Goal: Task Accomplishment & Management: Manage account settings

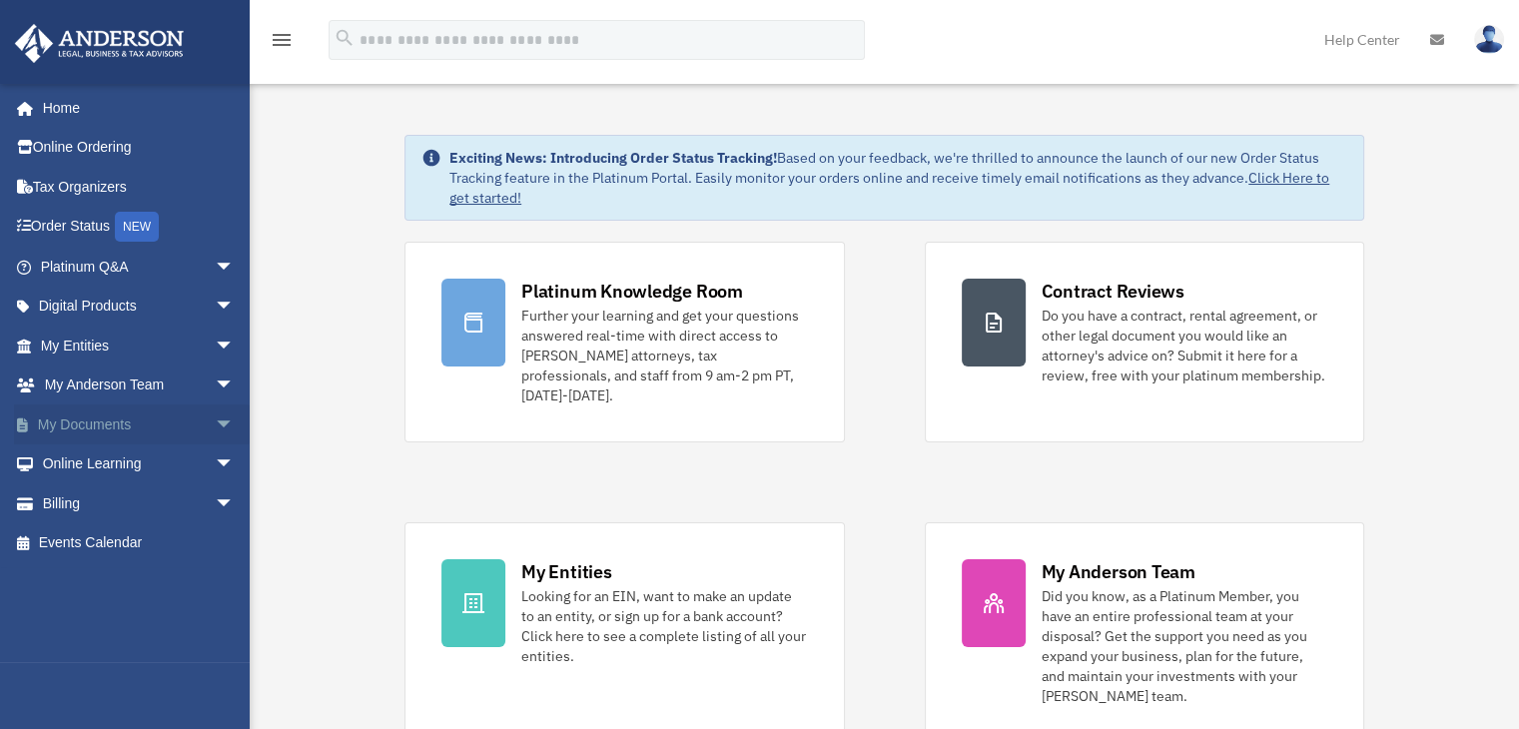
click at [114, 421] on link "My Documents arrow_drop_down" at bounding box center [139, 425] width 251 height 40
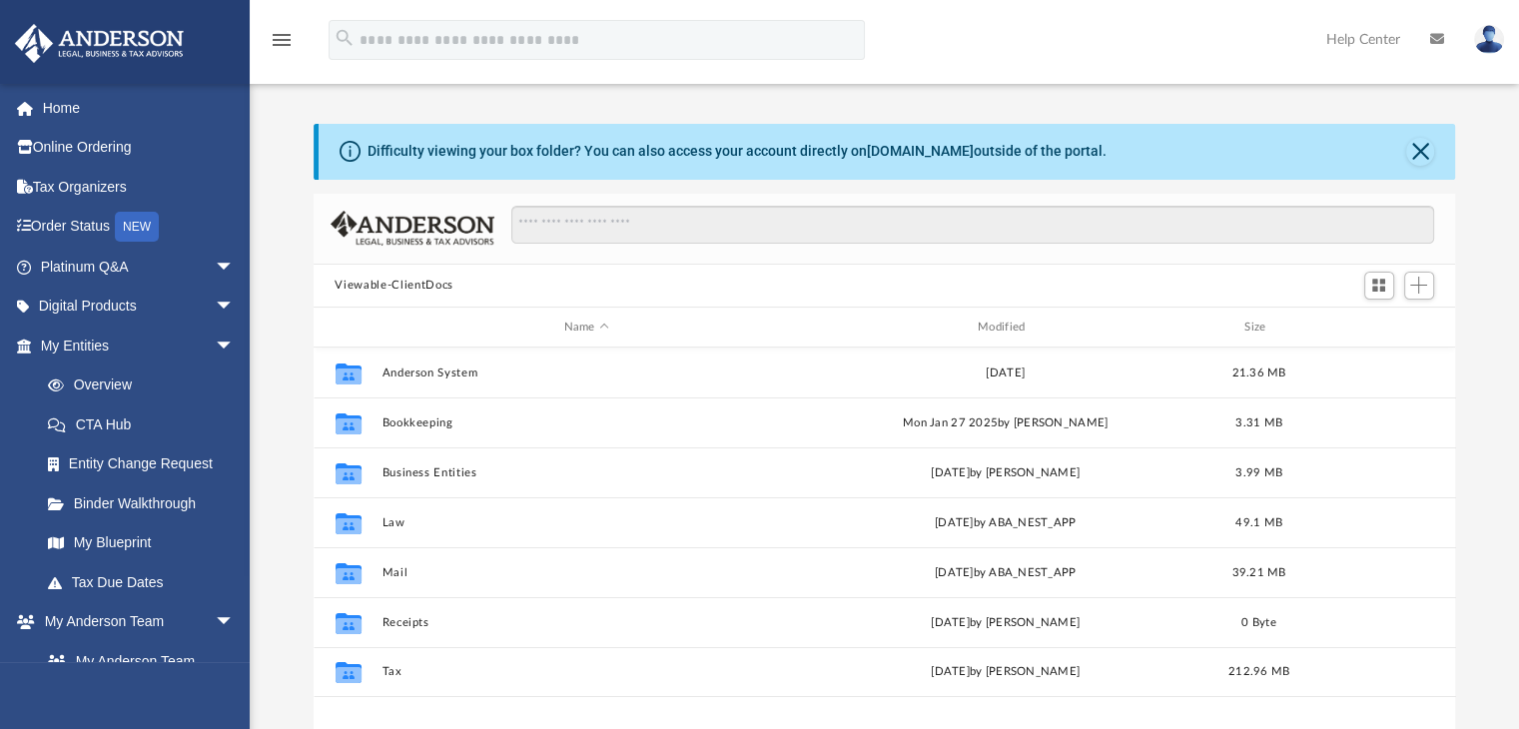
scroll to position [438, 1127]
click at [1000, 327] on div "Modified" at bounding box center [1005, 328] width 411 height 18
click at [1004, 314] on div "Name Modified Size" at bounding box center [885, 328] width 1143 height 40
click at [999, 323] on div "Modified" at bounding box center [1005, 328] width 411 height 18
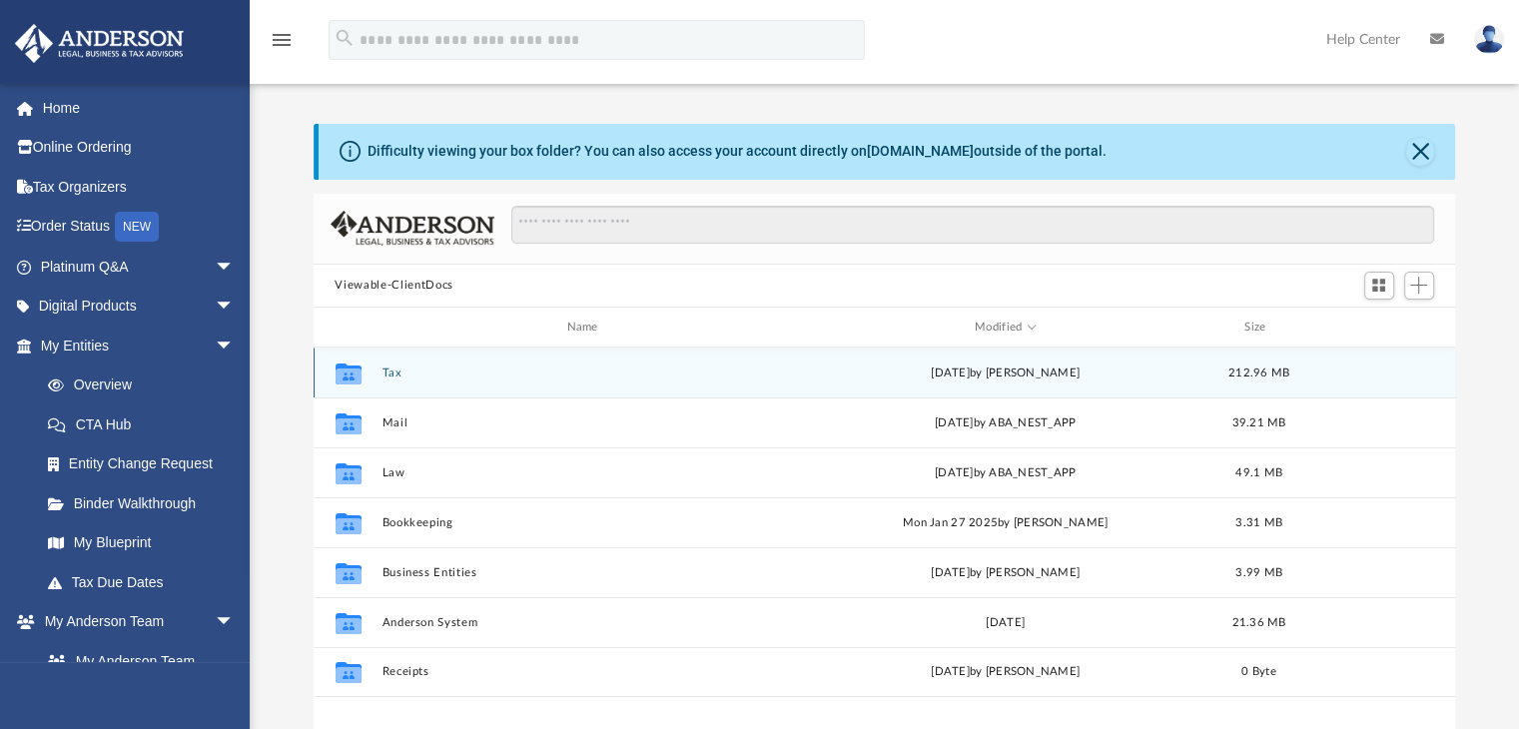
click at [394, 377] on button "Tax" at bounding box center [587, 373] width 410 height 13
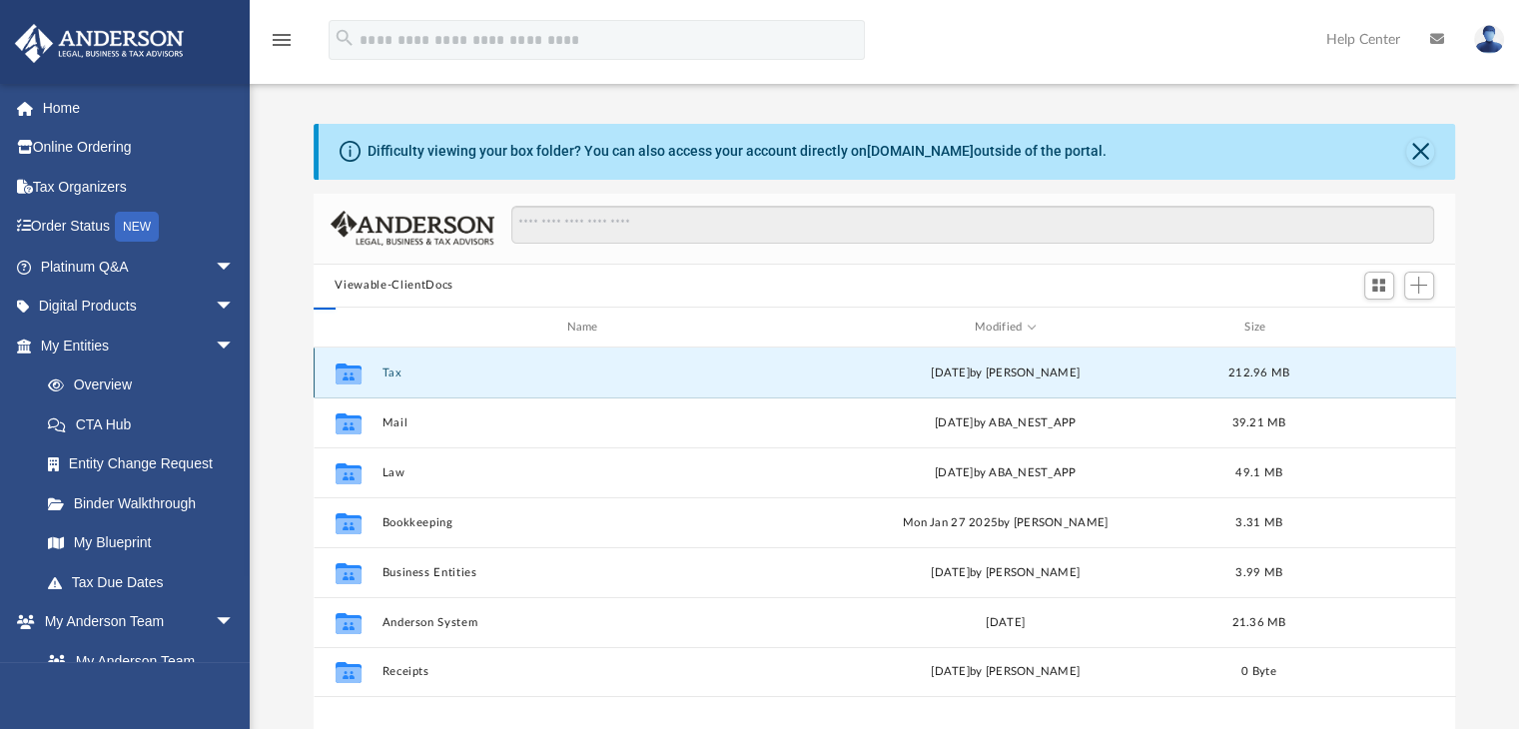
click at [394, 377] on button "Tax" at bounding box center [587, 373] width 410 height 13
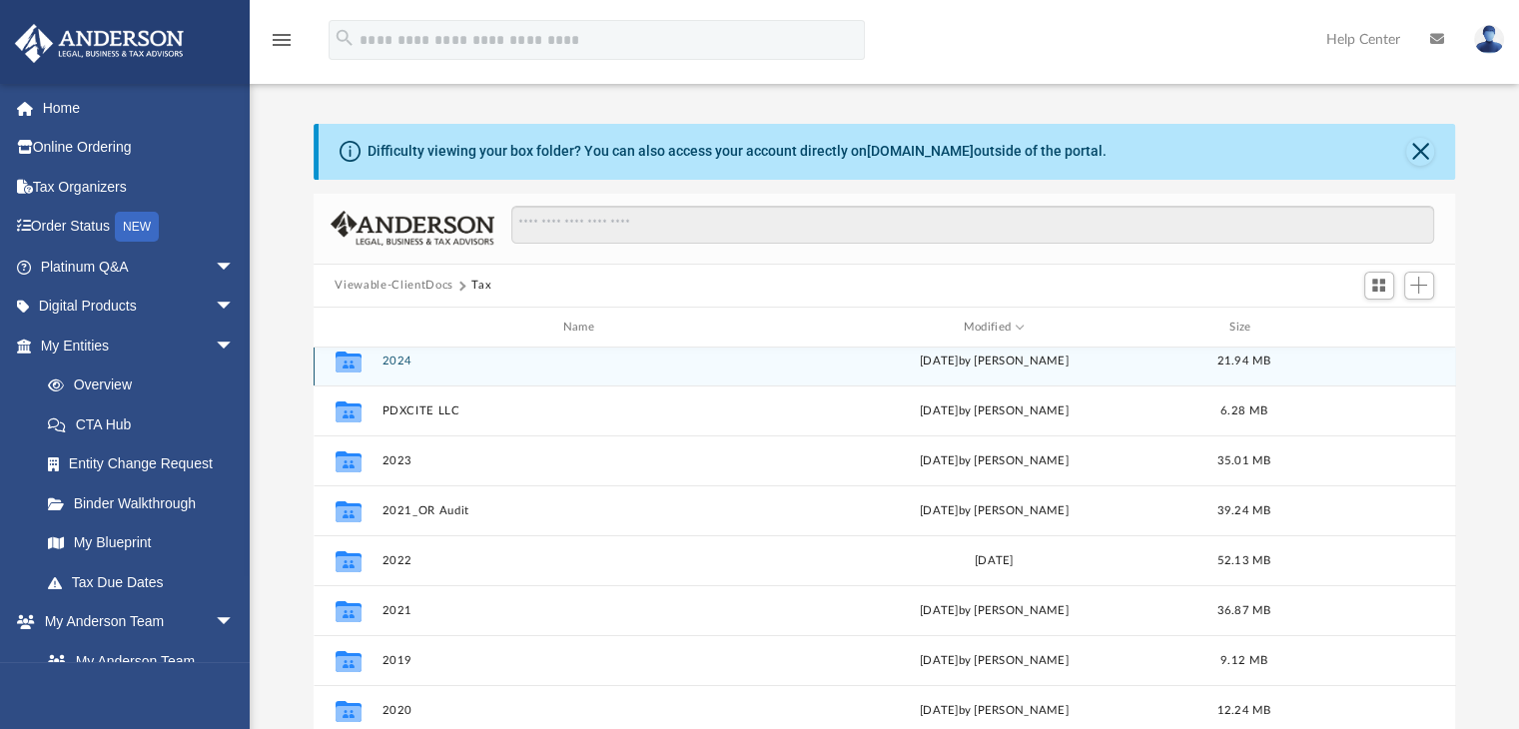
scroll to position [0, 0]
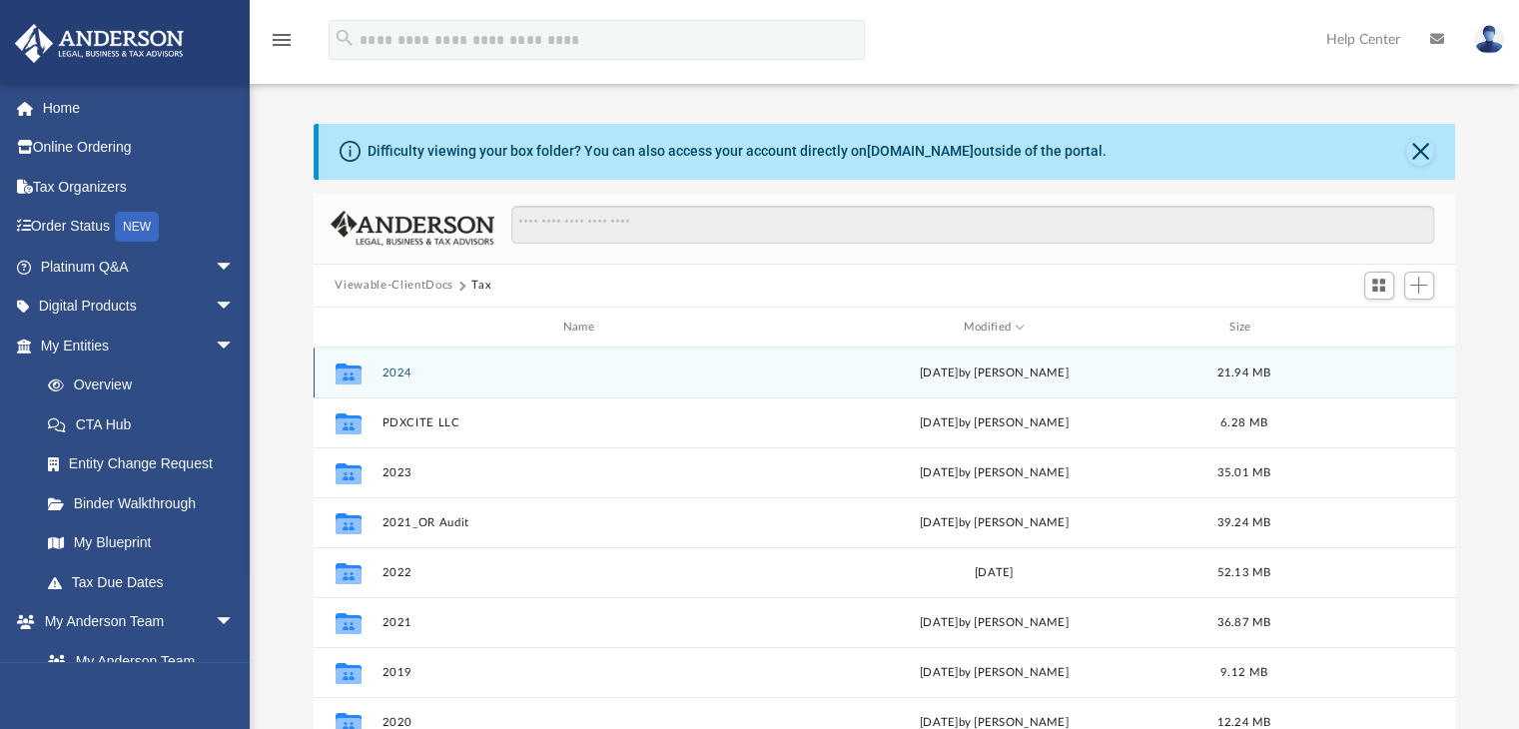
click at [415, 373] on button "2024" at bounding box center [583, 373] width 403 height 13
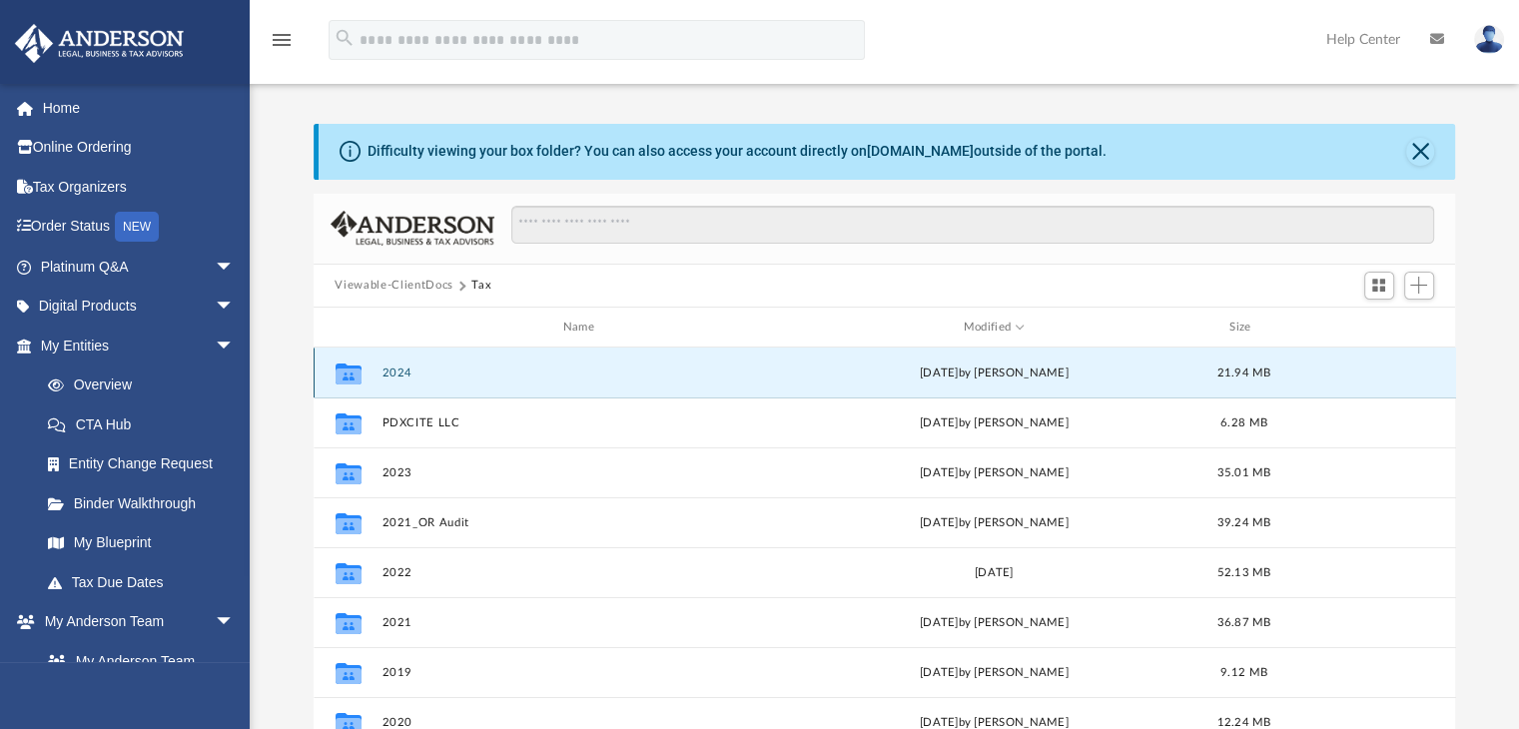
click at [415, 373] on button "2024" at bounding box center [583, 373] width 403 height 13
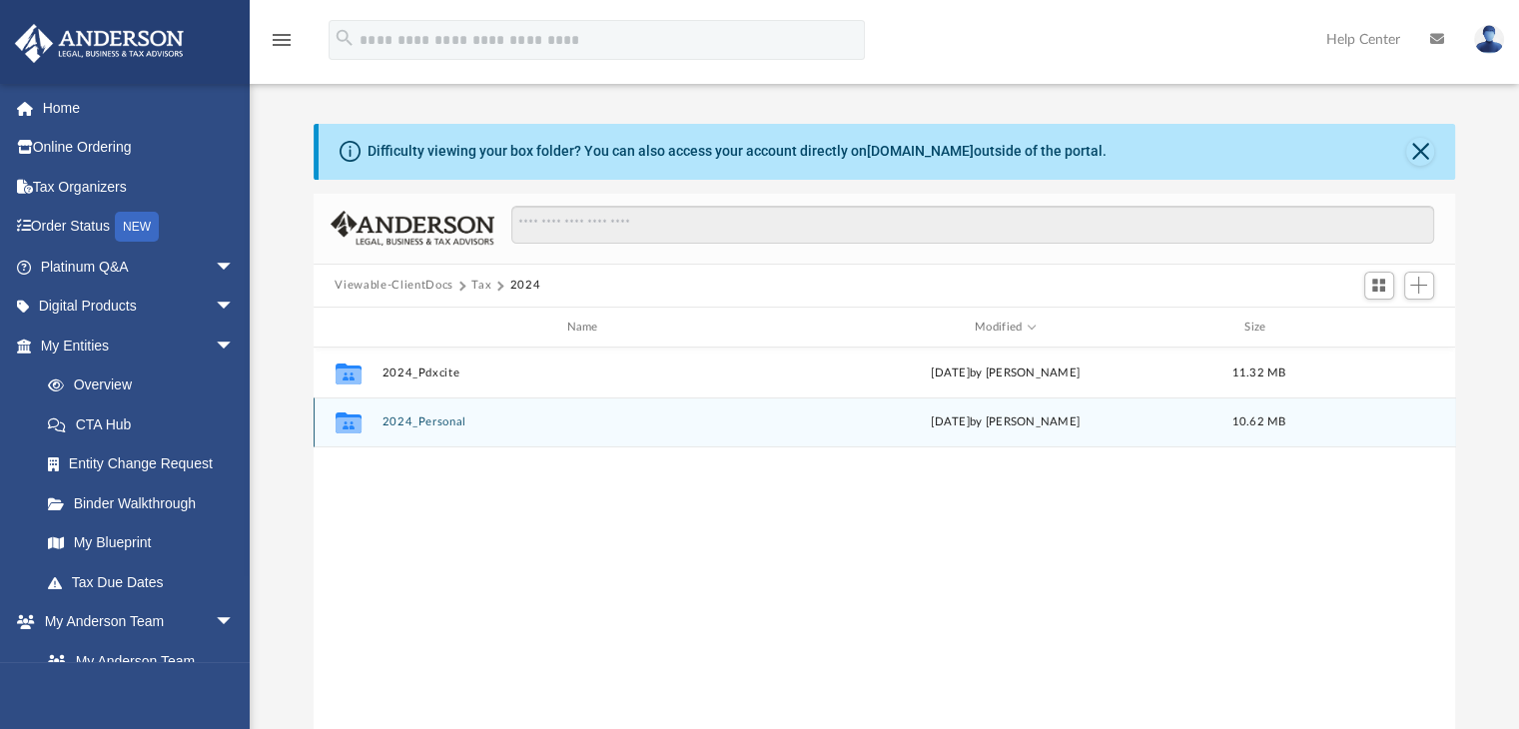
click at [435, 429] on div "Collaborated Folder 2024_Personal [DATE] by [PERSON_NAME] 10.62 MB" at bounding box center [885, 423] width 1143 height 50
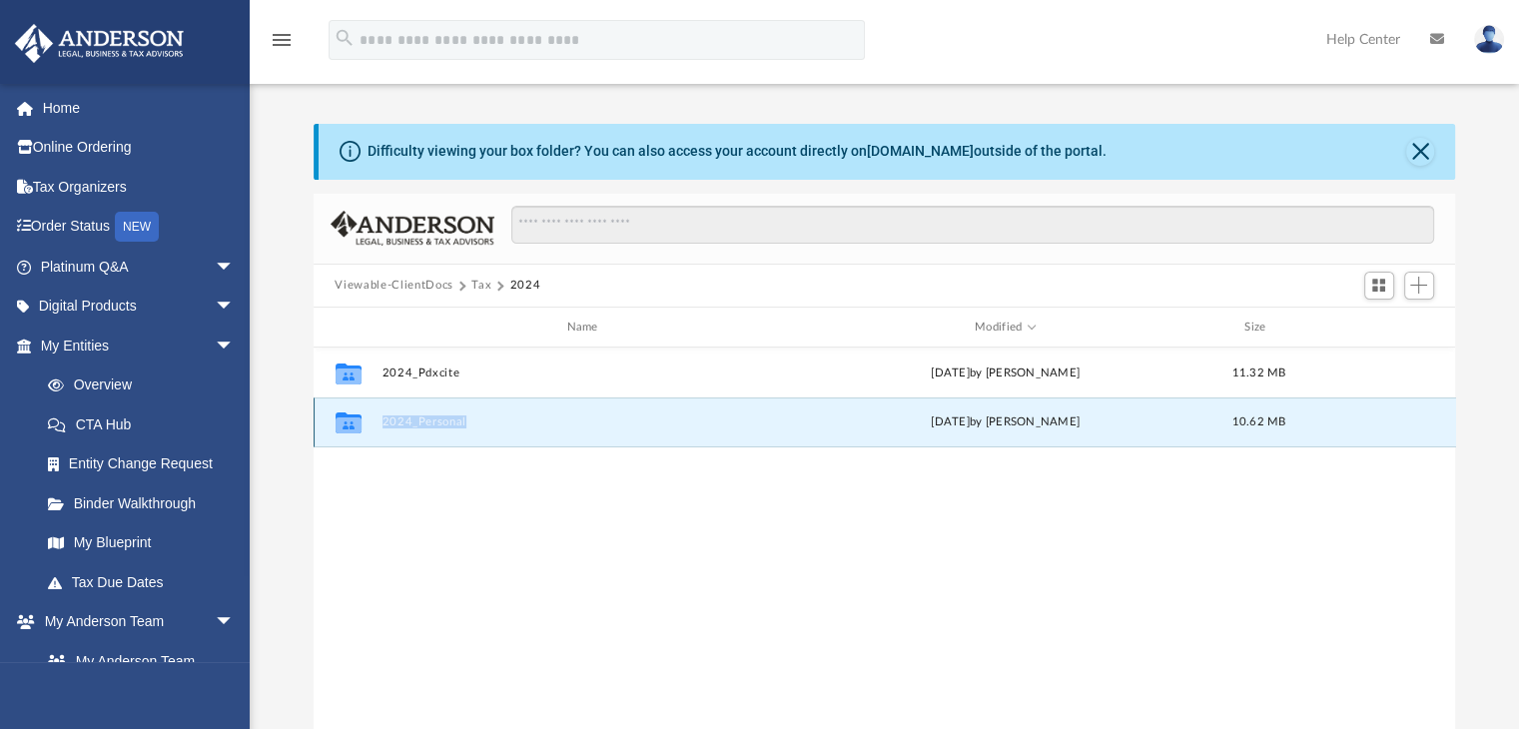
click at [435, 429] on div "Collaborated Folder 2024_Personal [DATE] by [PERSON_NAME] 10.62 MB" at bounding box center [885, 423] width 1143 height 50
click at [412, 541] on div "Collaborated Folder 2024_Pdxcite [DATE] by [PERSON_NAME] 11.32 MB Collaborated …" at bounding box center [885, 555] width 1143 height 414
click at [443, 424] on button "2024_Personal" at bounding box center [587, 423] width 410 height 13
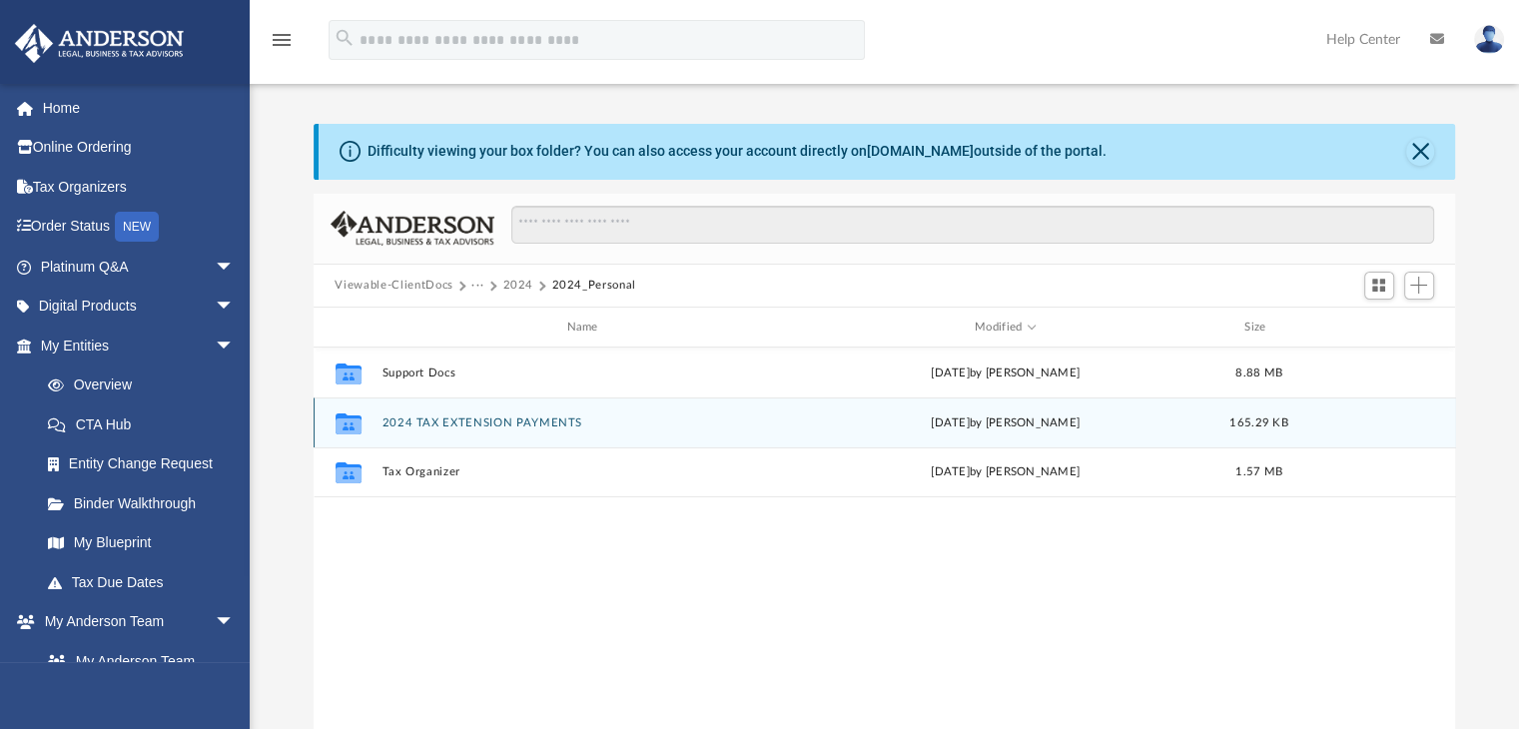
click at [499, 429] on button "2024 TAX EXTENSION PAYMENTS" at bounding box center [587, 423] width 410 height 13
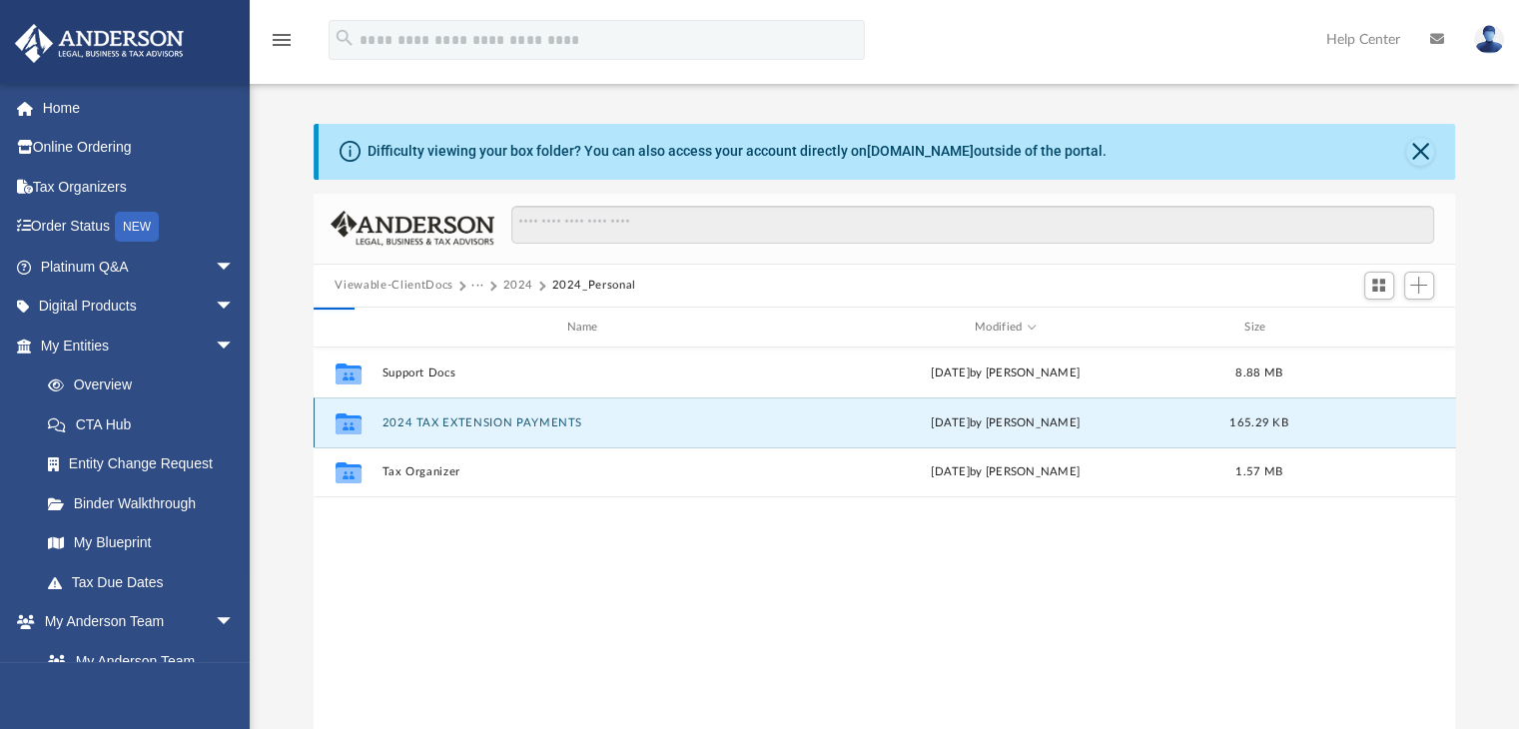
click at [499, 429] on button "2024 TAX EXTENSION PAYMENTS" at bounding box center [587, 423] width 410 height 13
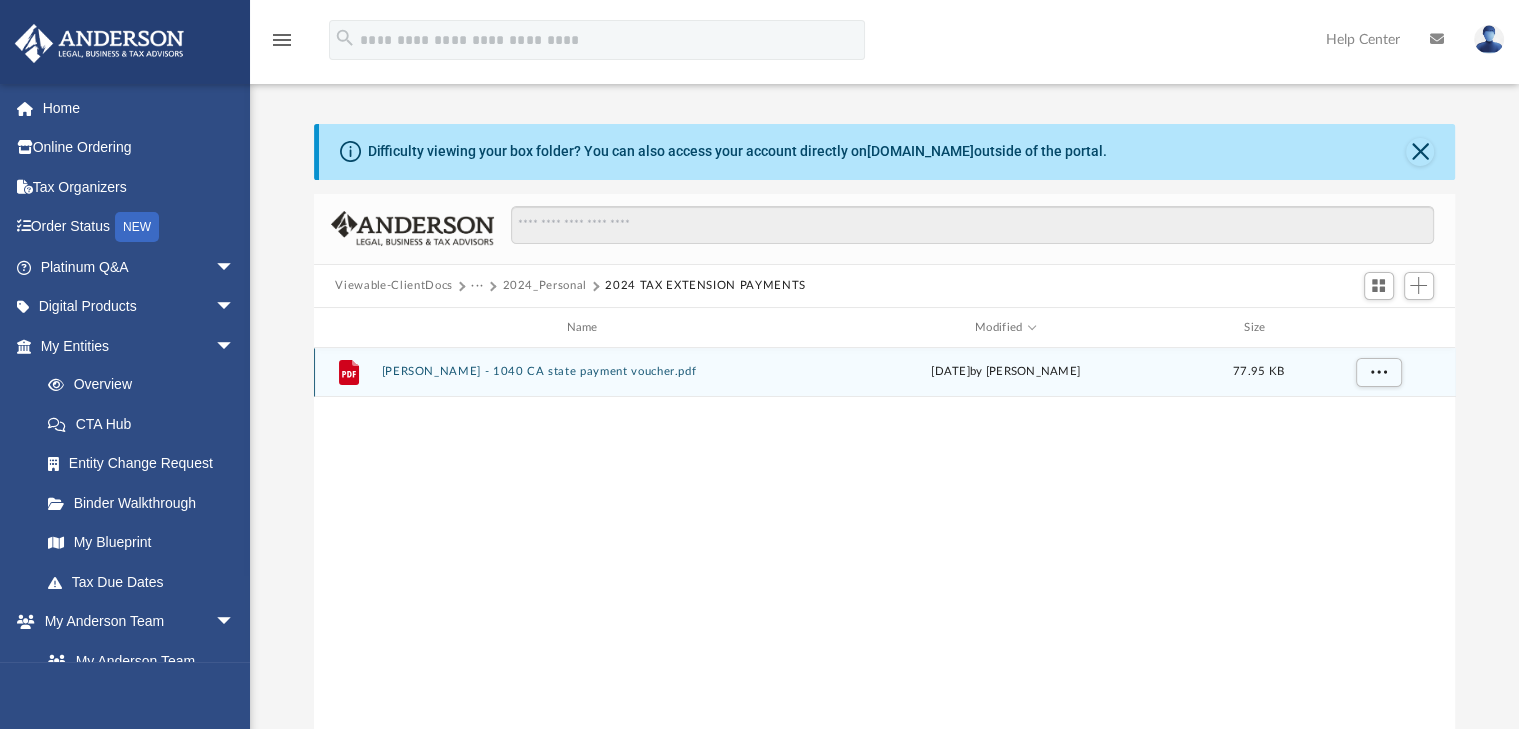
click at [616, 364] on div "File [PERSON_NAME] - 1040 CA state payment voucher.pdf [DATE] by [PERSON_NAME] …" at bounding box center [885, 373] width 1143 height 50
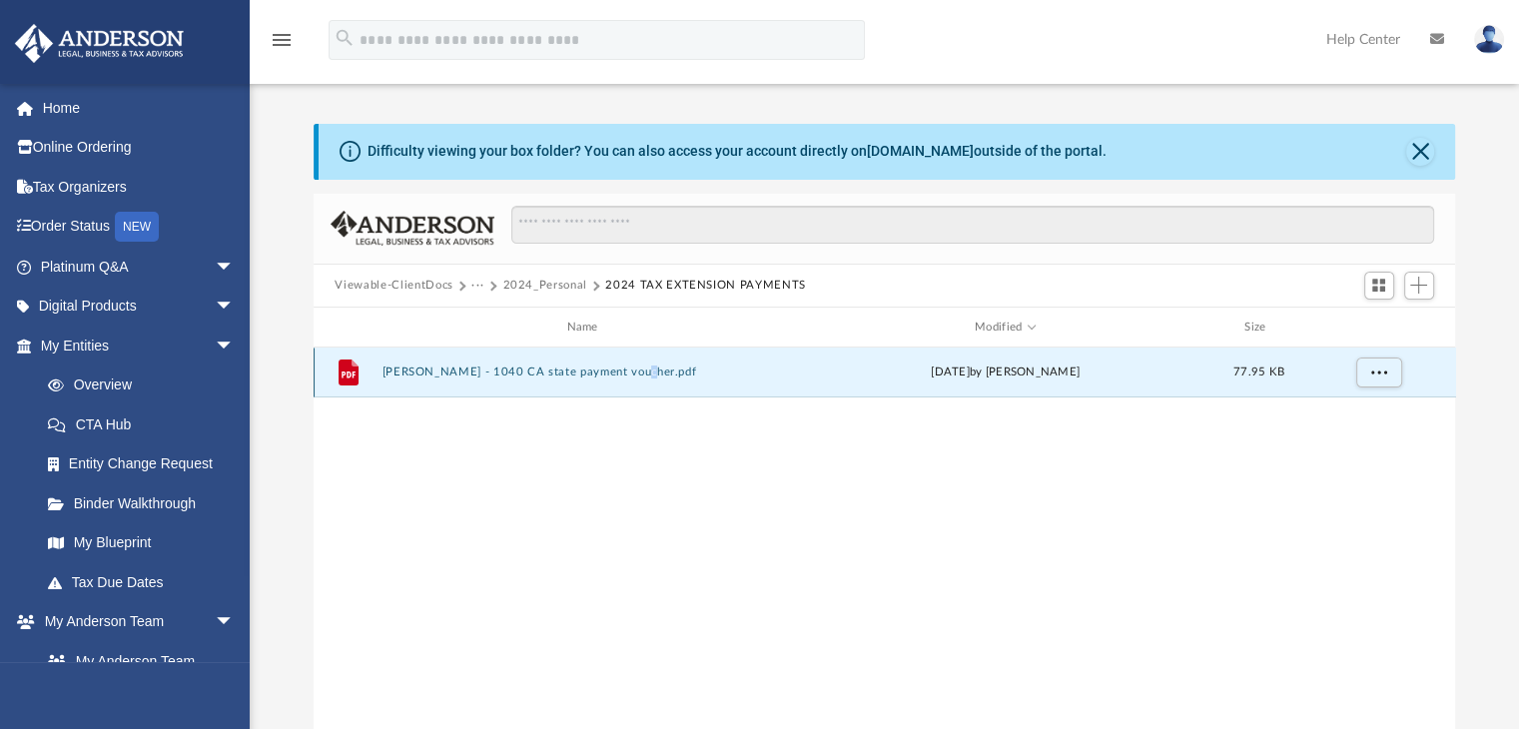
click at [616, 364] on div "File [PERSON_NAME] - 1040 CA state payment voucher.pdf [DATE] by [PERSON_NAME] …" at bounding box center [885, 373] width 1143 height 50
click at [600, 373] on button "[PERSON_NAME] - 1040 CA state payment voucher.pdf" at bounding box center [587, 373] width 410 height 13
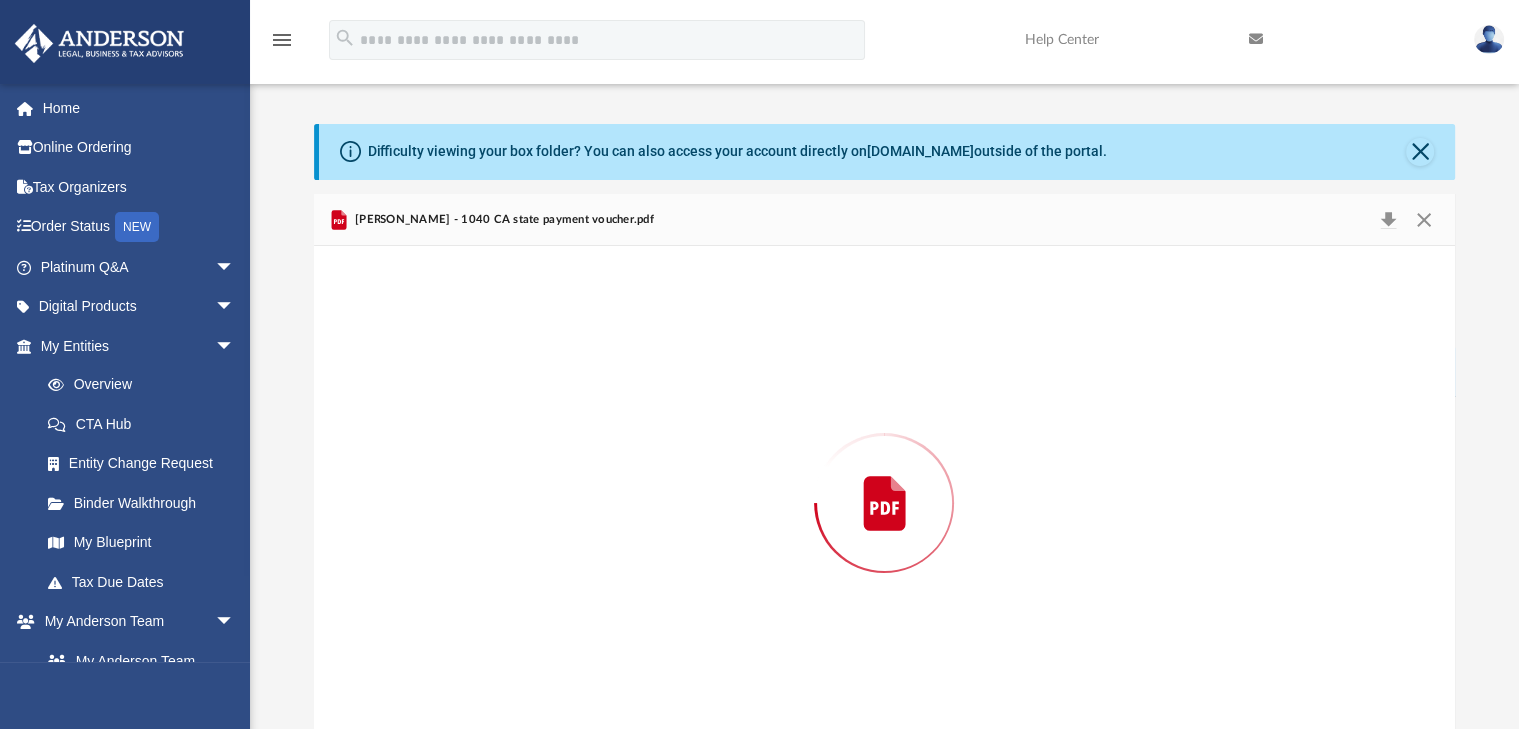
scroll to position [32, 0]
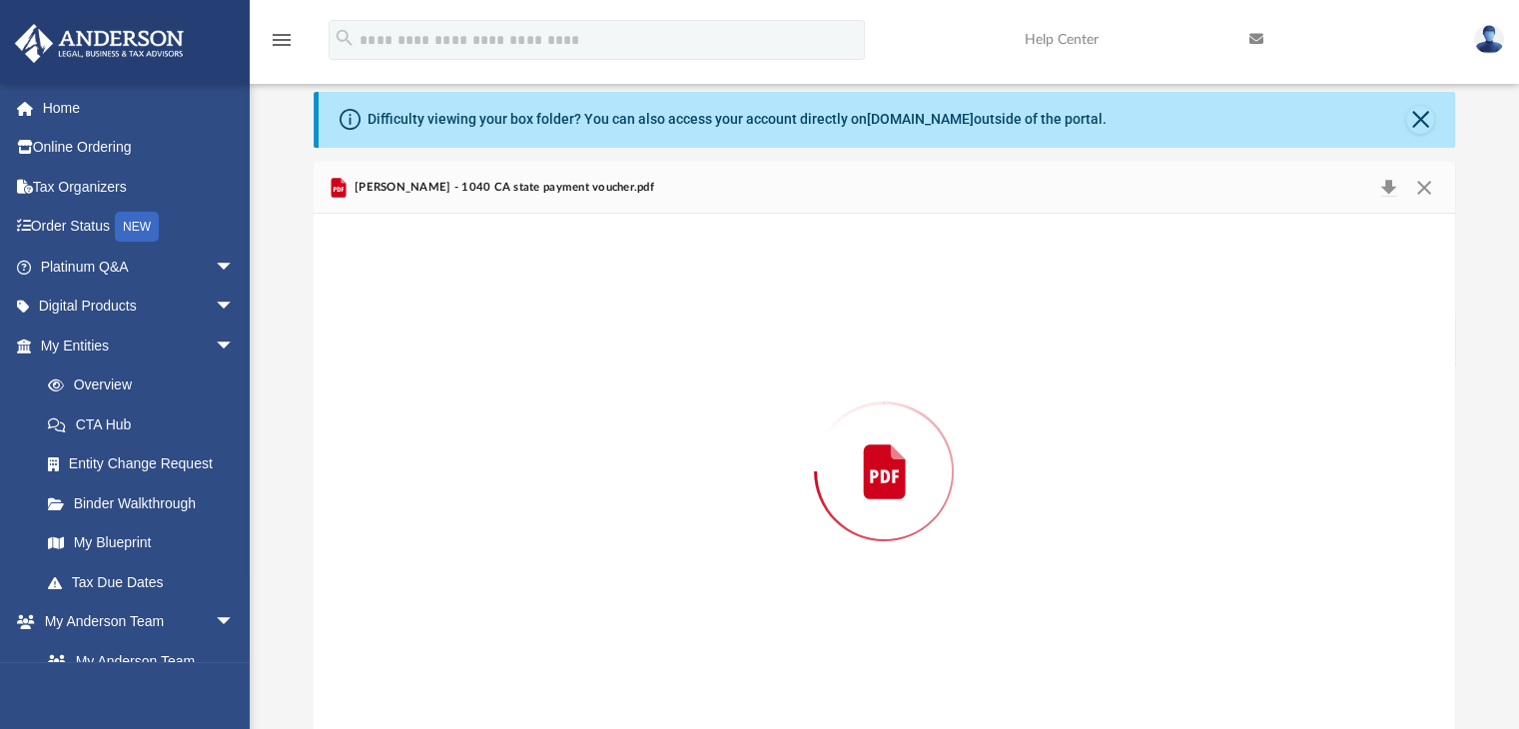
click at [600, 373] on div "Preview" at bounding box center [885, 471] width 1143 height 515
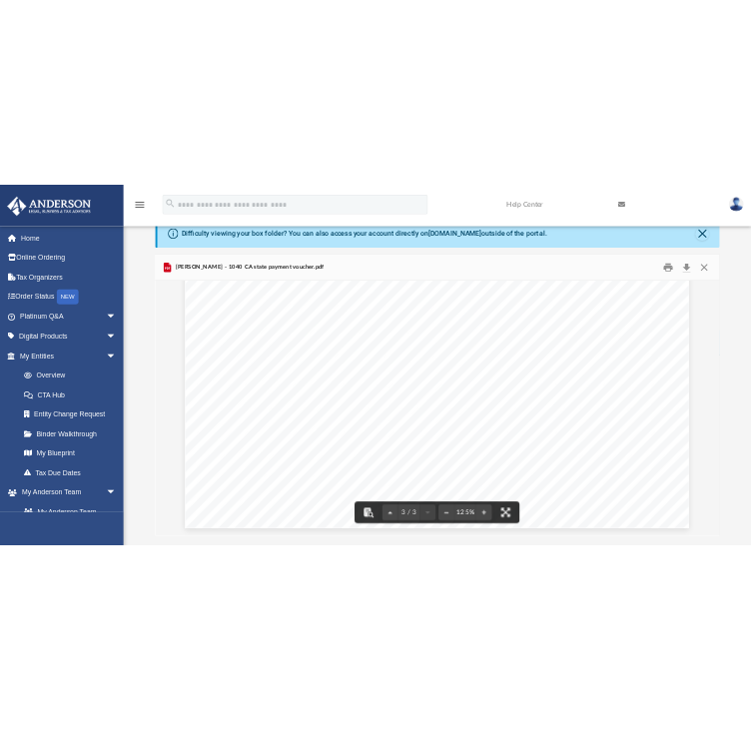
scroll to position [54, 0]
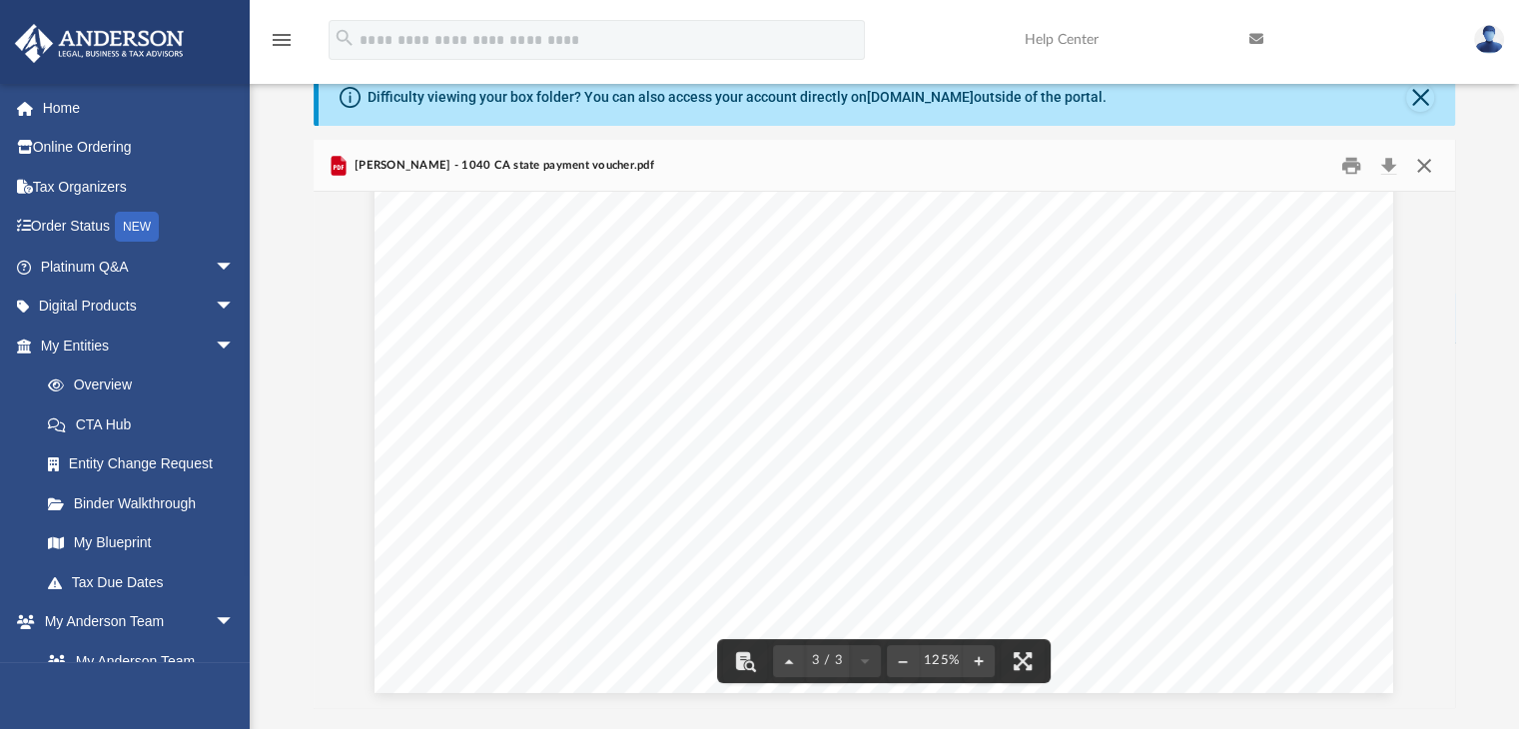
drag, startPoint x: 1420, startPoint y: 161, endPoint x: 1421, endPoint y: 146, distance: 15.0
click at [1420, 161] on button "Close" at bounding box center [1424, 165] width 36 height 31
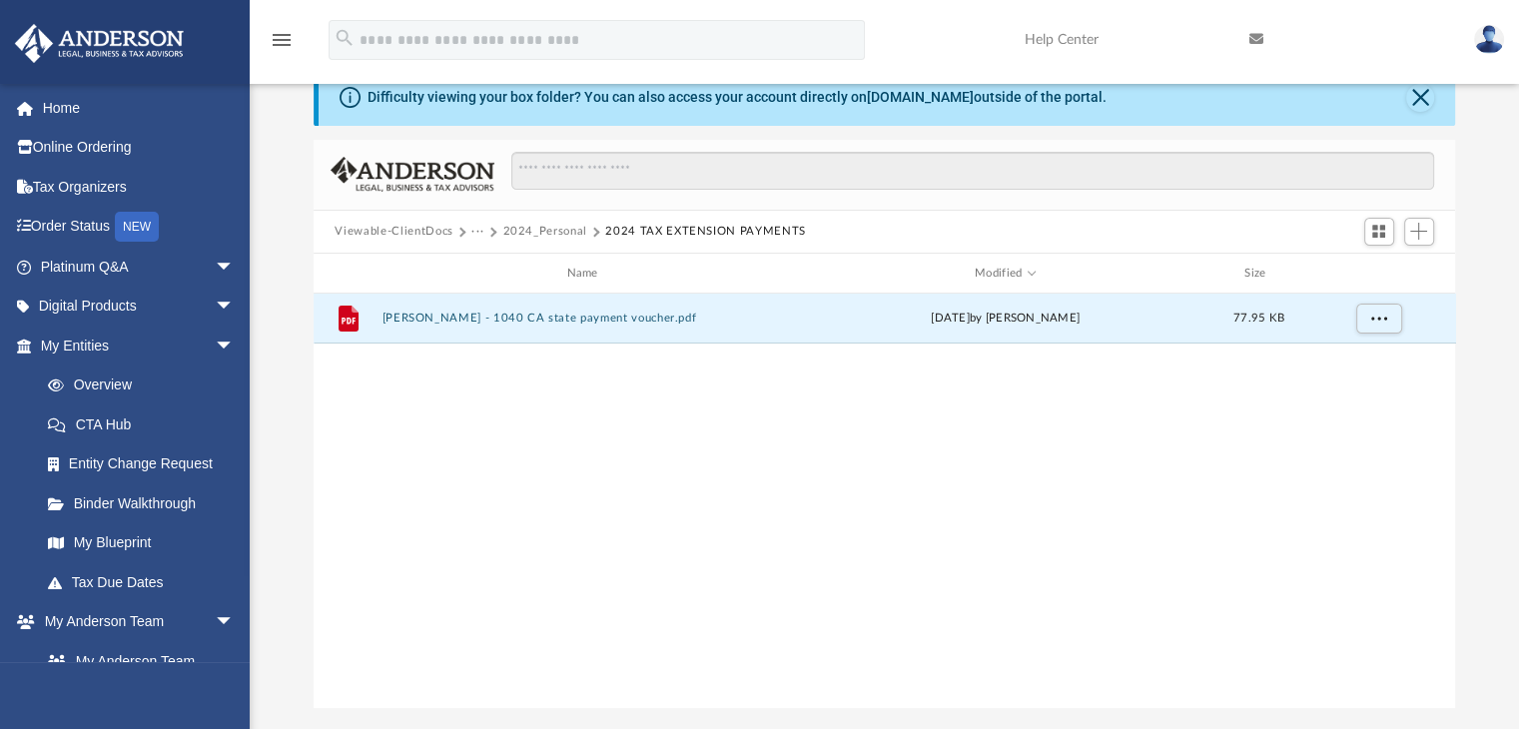
click at [817, 600] on div "File [PERSON_NAME] - 1040 CA state payment voucher.pdf [DATE] by [PERSON_NAME] …" at bounding box center [885, 501] width 1143 height 414
click at [1138, 555] on div "File [PERSON_NAME] - 1040 CA state payment voucher.pdf [DATE] by [PERSON_NAME] …" at bounding box center [885, 501] width 1143 height 414
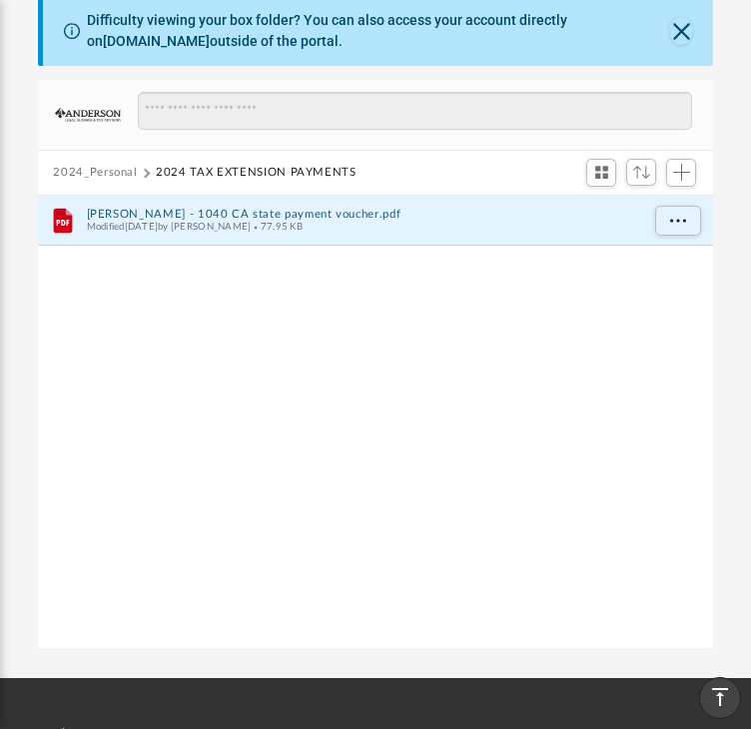
scroll to position [0, 0]
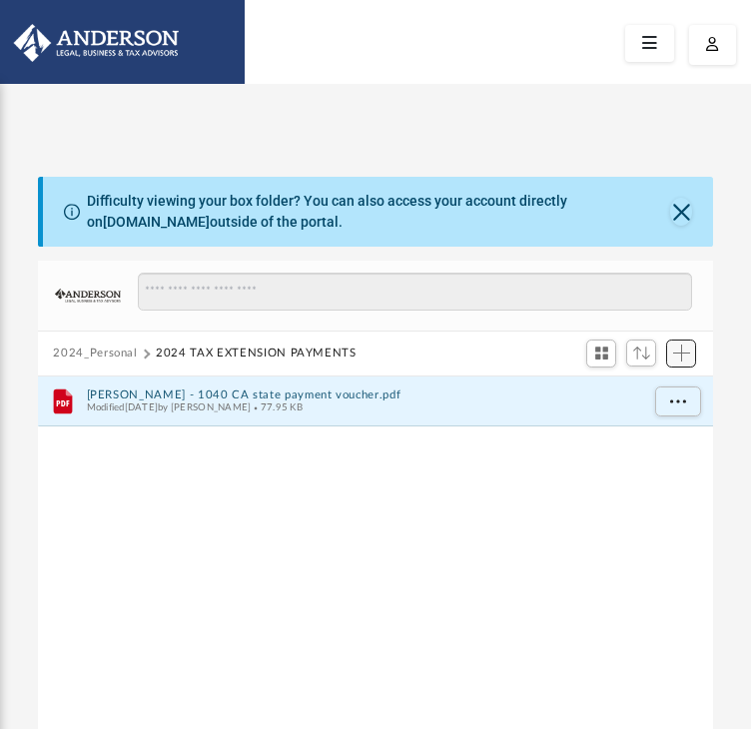
click at [685, 357] on span "Add" at bounding box center [681, 353] width 17 height 17
click at [643, 390] on li "Upload" at bounding box center [653, 393] width 64 height 21
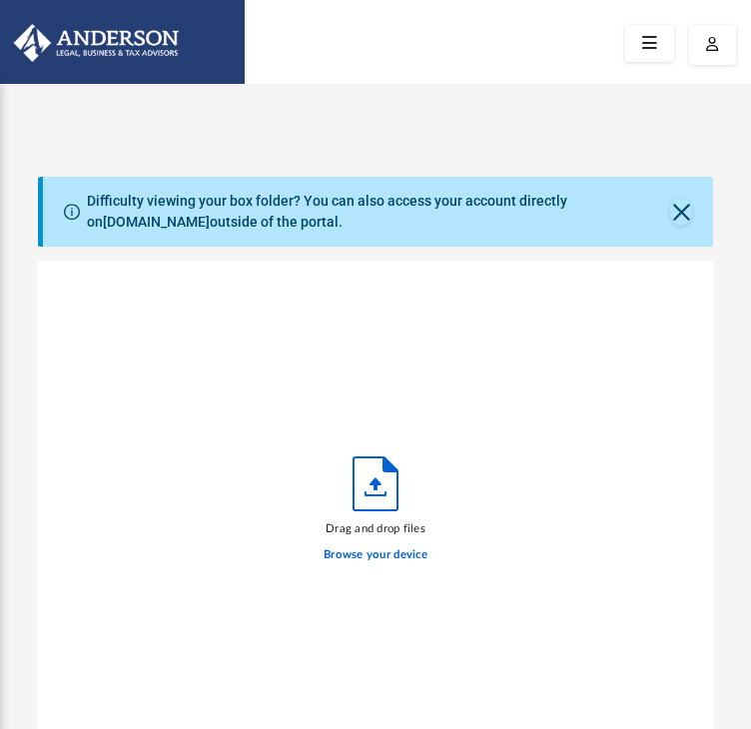
scroll to position [491, 660]
click at [309, 499] on div "Drag and drop files Browse your device" at bounding box center [376, 514] width 676 height 507
click at [383, 546] on label "Browse your device" at bounding box center [376, 555] width 104 height 18
click at [0, 0] on input "Browse your device" at bounding box center [0, 0] width 0 height 0
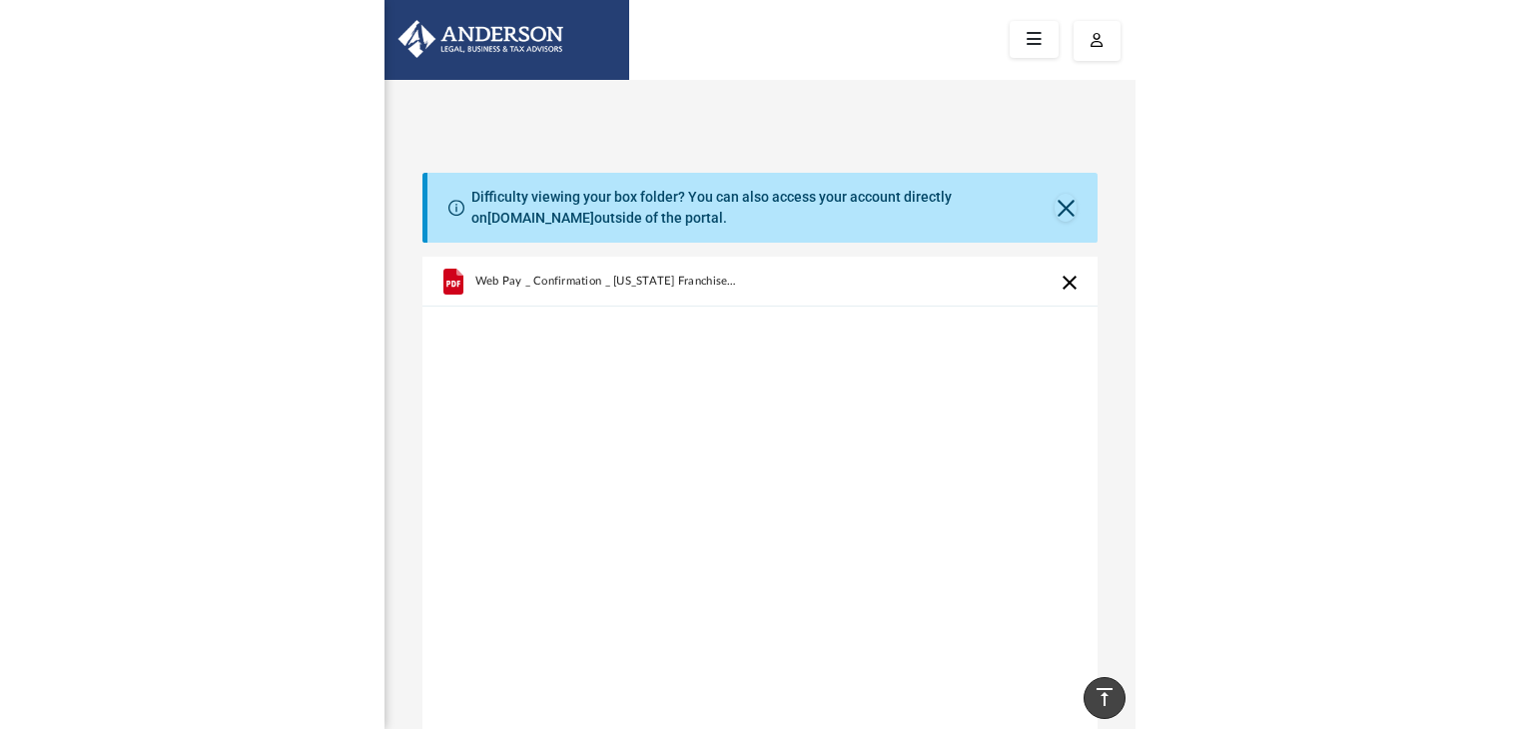
scroll to position [0, 0]
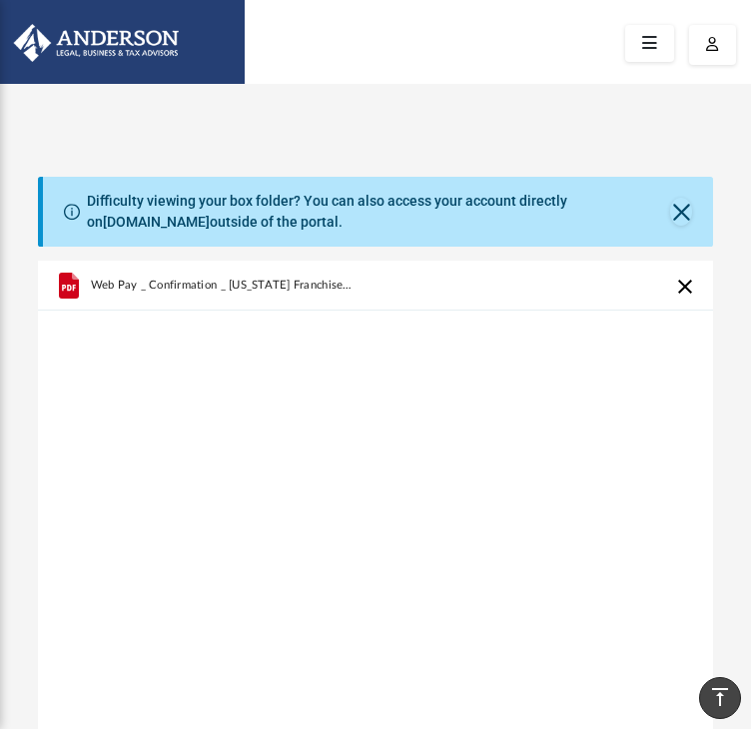
click at [370, 478] on div "Web Pay _ Confirmation _ [US_STATE] Franchise Tax Board_1235EJohnstonAv_3522_20…" at bounding box center [376, 514] width 676 height 507
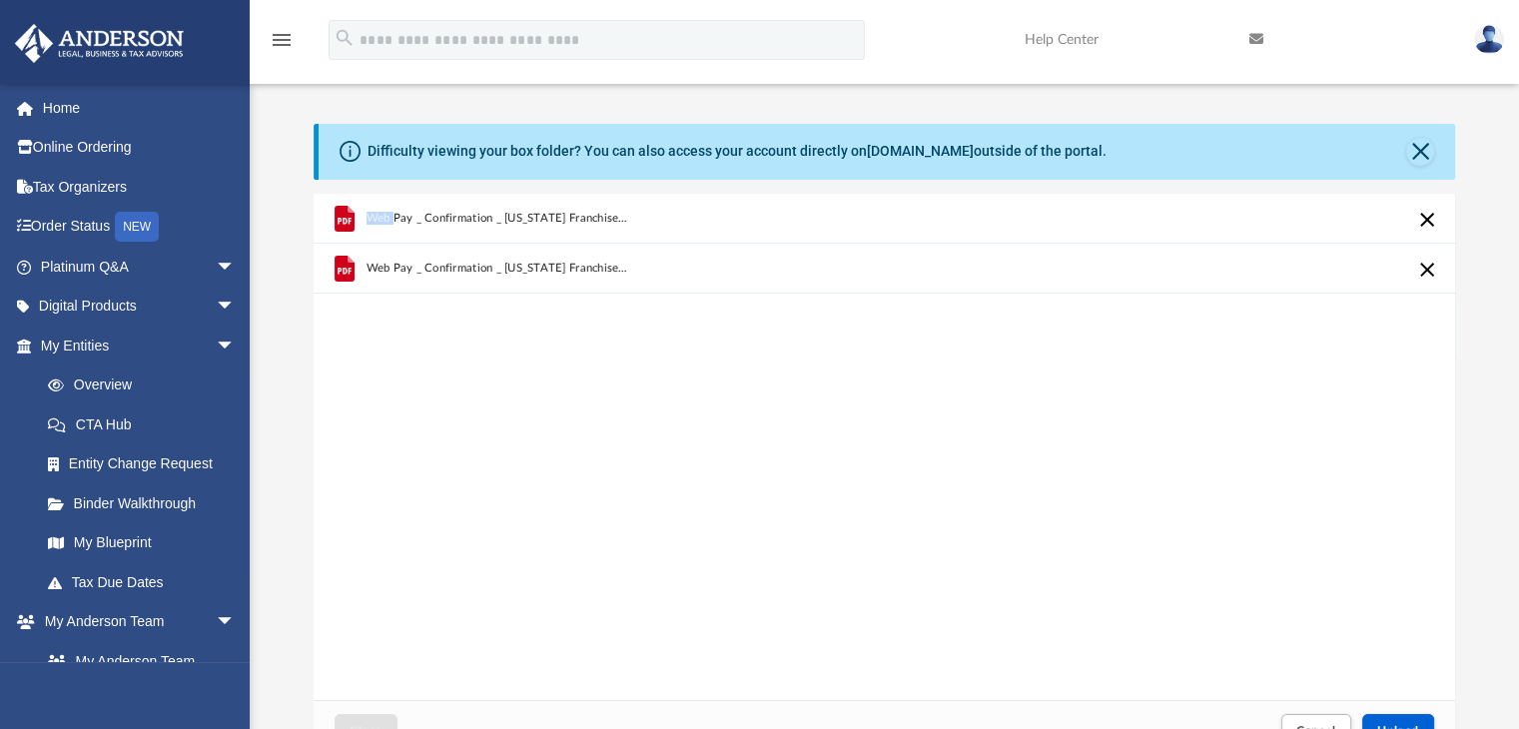
scroll to position [16, 16]
drag, startPoint x: 699, startPoint y: 413, endPoint x: 703, endPoint y: 399, distance: 14.5
click at [699, 409] on div "Web Pay _ Confirmation _ [US_STATE] Franchise Tax Board_1235EJohnstonAv_3522_20…" at bounding box center [885, 447] width 1143 height 507
click at [575, 221] on span "Web Pay _ Confirmation _ [US_STATE] Franchise Tax Board_1235EJohnstonAv_3522_20…" at bounding box center [497, 218] width 263 height 13
click at [815, 433] on div "Web Pay _ Confirmation _ [US_STATE] Franchise Tax Board_1235EJohnstonAv_3522_20…" at bounding box center [885, 447] width 1143 height 507
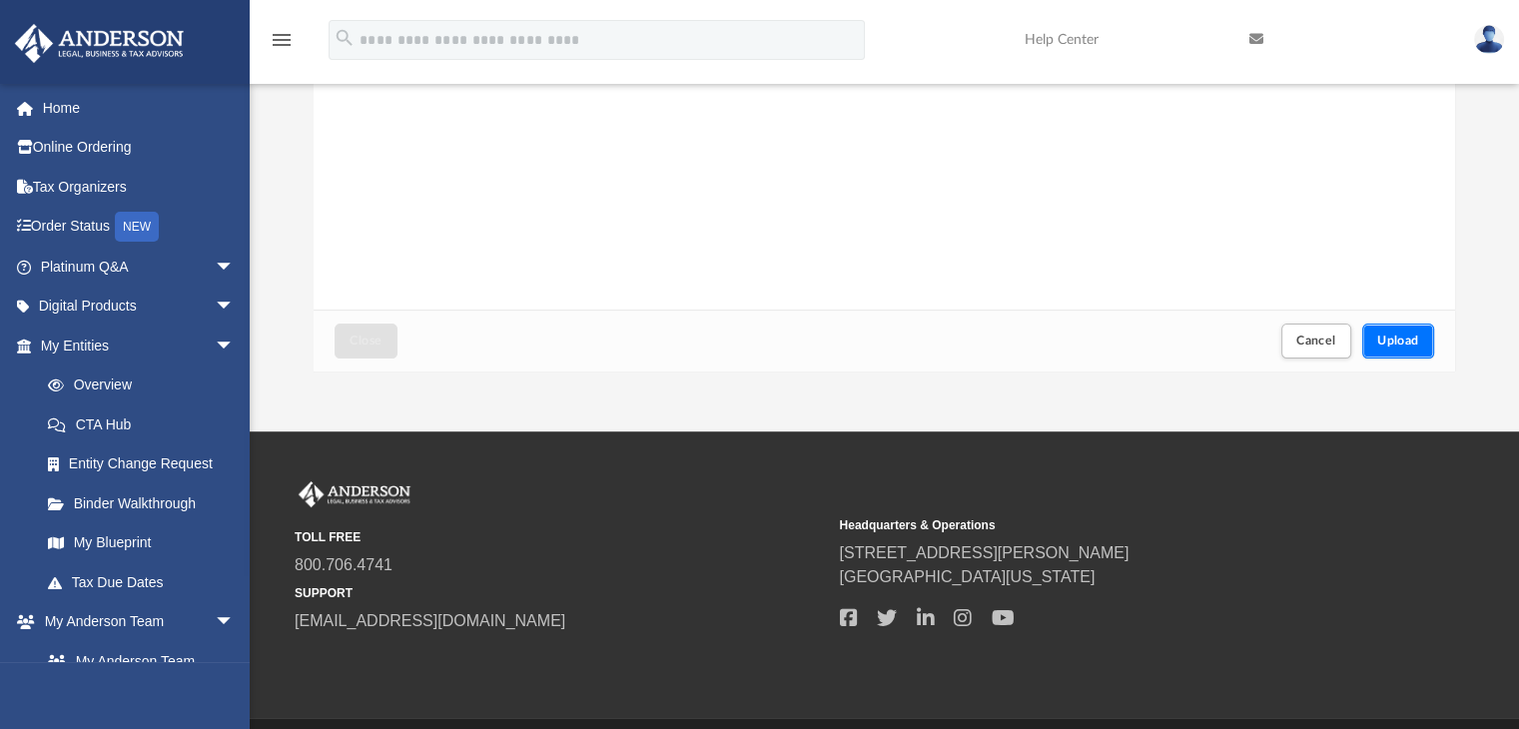
click at [1417, 349] on button "Upload" at bounding box center [1398, 341] width 72 height 35
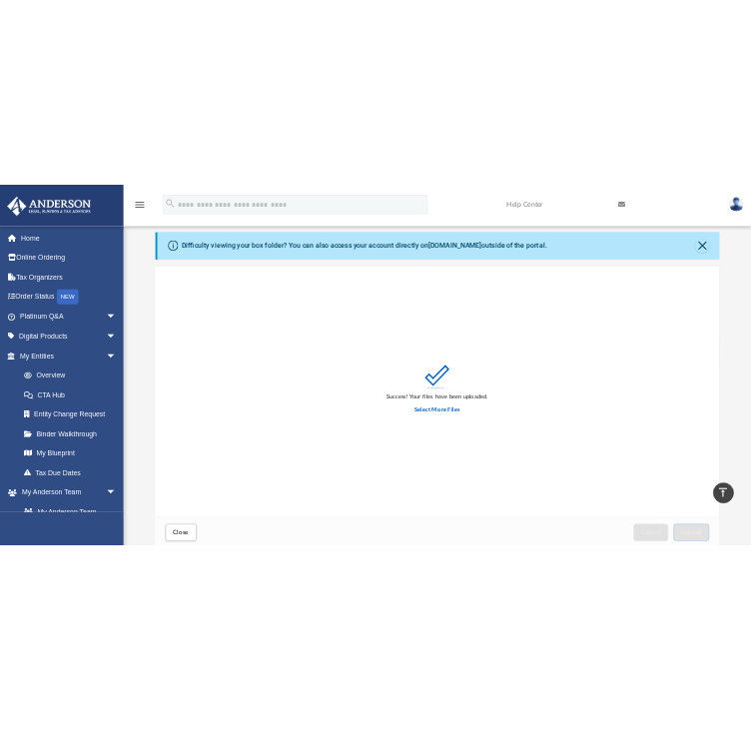
scroll to position [0, 0]
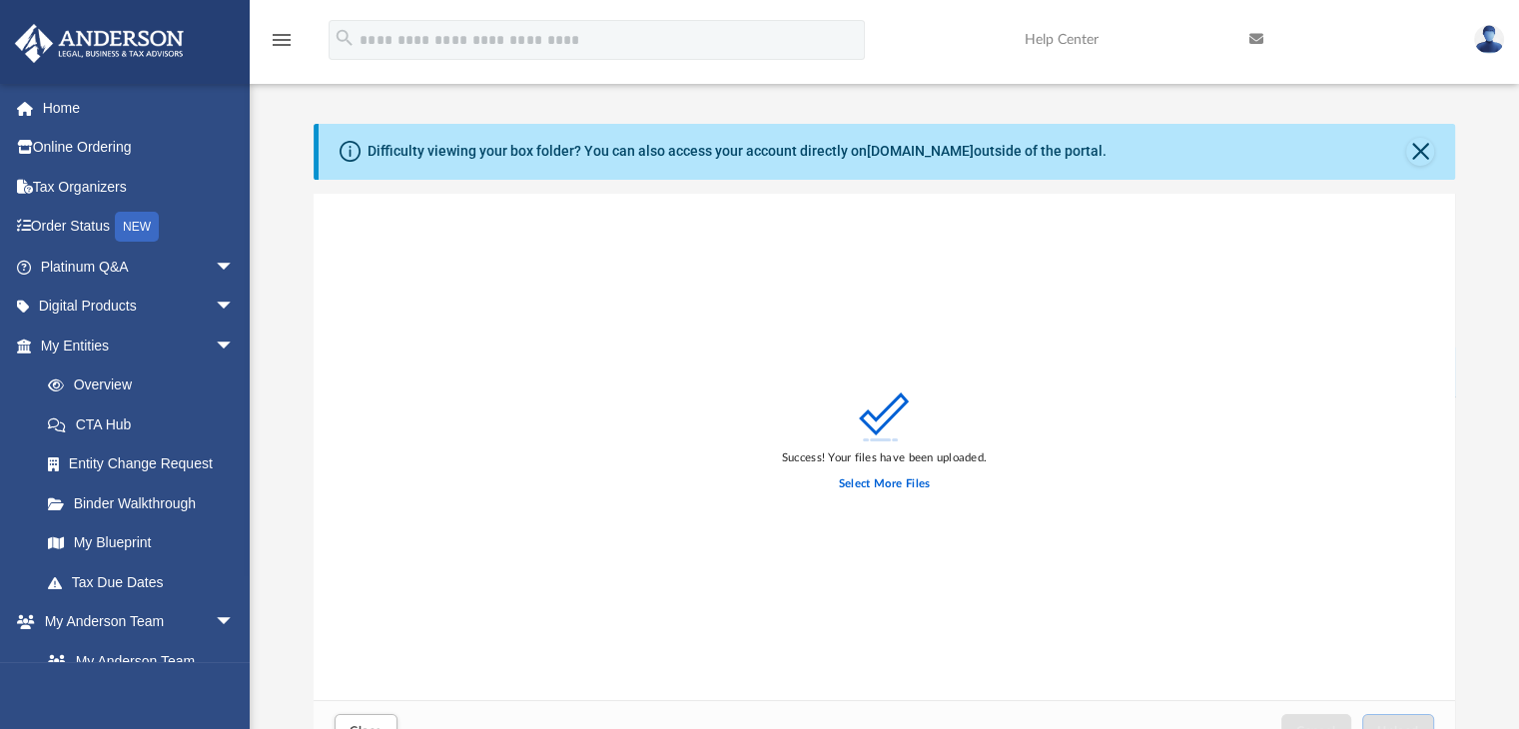
click at [1433, 145] on div "Difficulty viewing your box folder? You can also access your account directly o…" at bounding box center [888, 152] width 1138 height 56
click at [1414, 149] on button "Close" at bounding box center [1420, 152] width 28 height 28
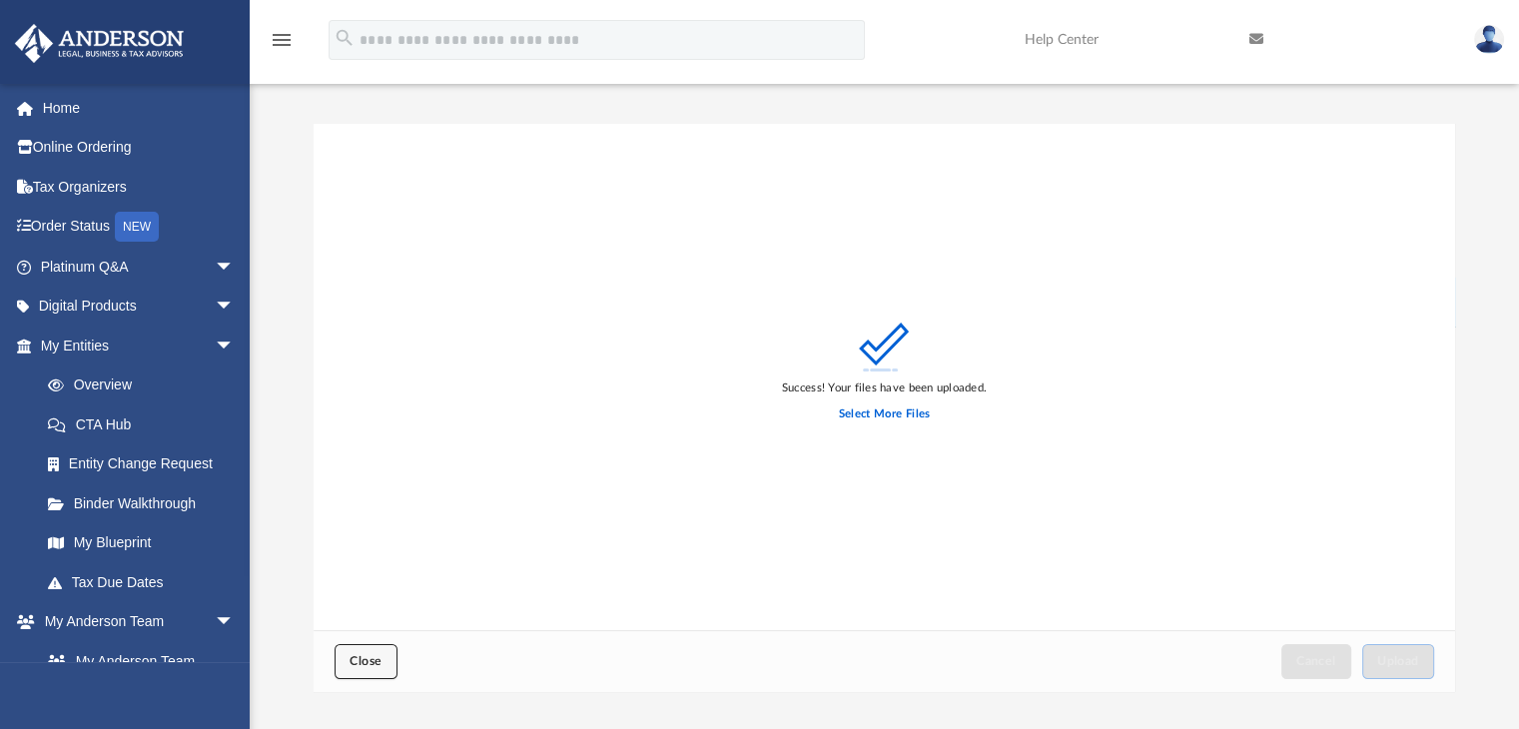
click at [376, 656] on span "Close" at bounding box center [366, 661] width 32 height 12
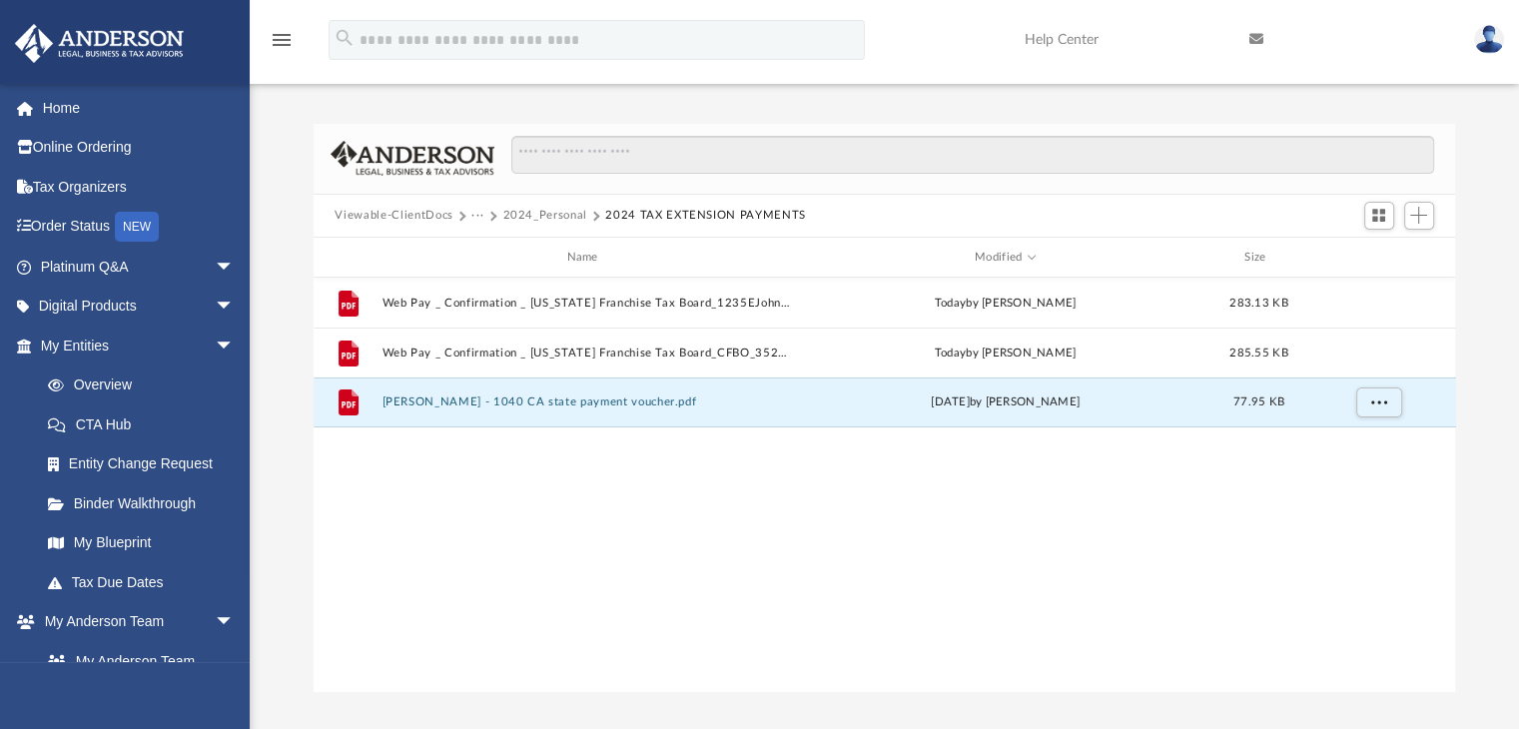
click at [922, 643] on div "File Web Pay _ Confirmation _ [US_STATE] Franchise Tax Board_1235EJohnstonAv_35…" at bounding box center [885, 485] width 1143 height 414
click at [545, 215] on button "2024_Personal" at bounding box center [544, 216] width 84 height 18
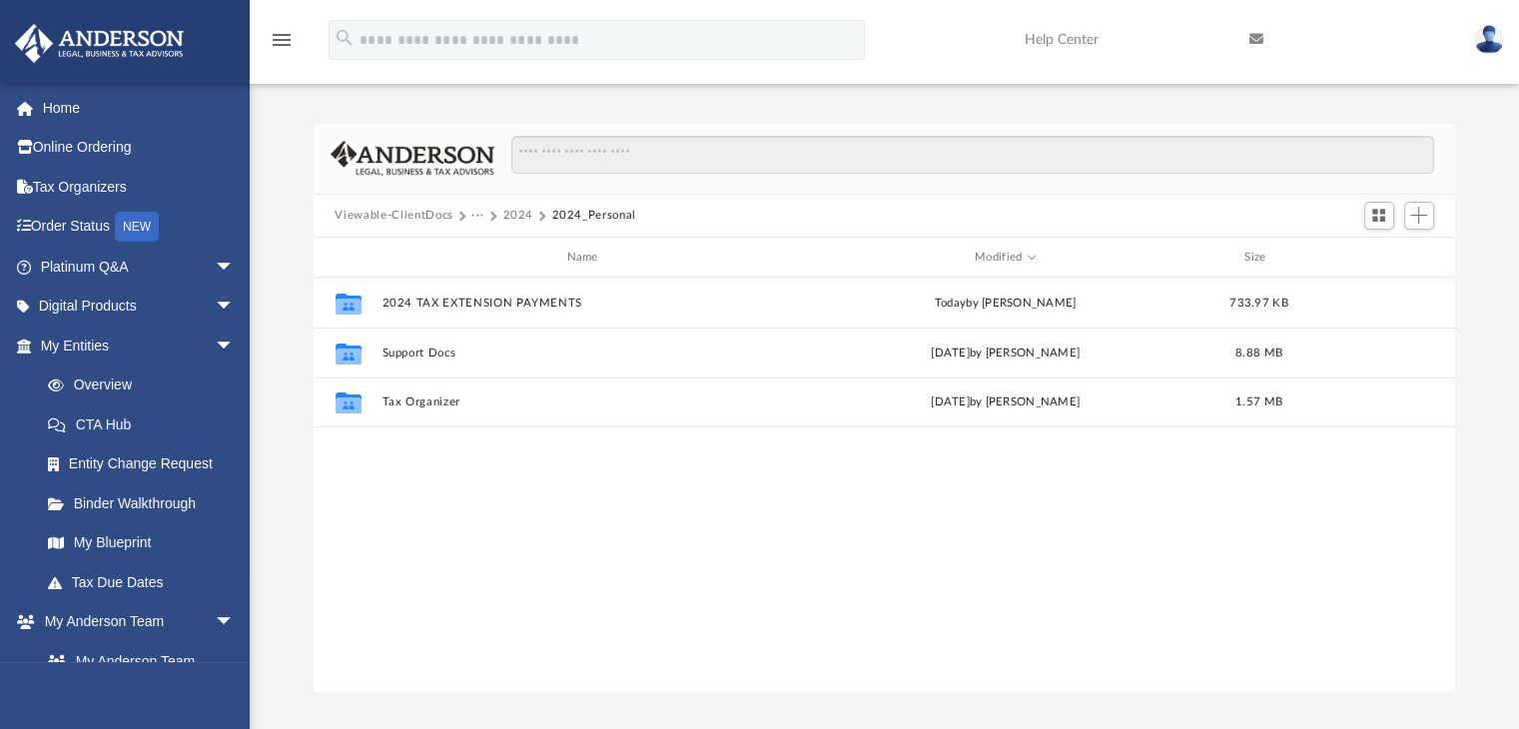
click at [513, 217] on button "2024" at bounding box center [517, 216] width 31 height 18
click at [487, 218] on button "Tax" at bounding box center [481, 216] width 20 height 18
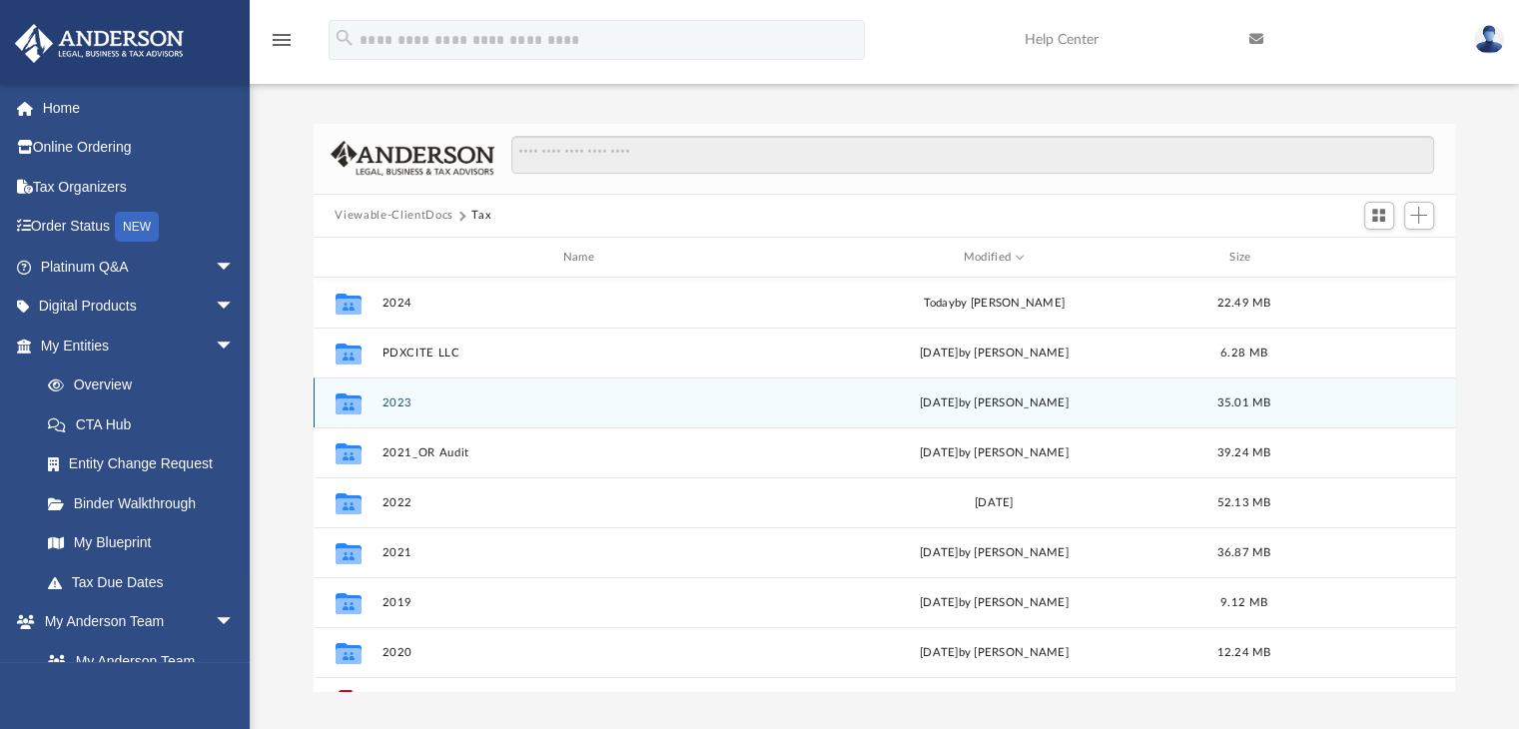
click at [406, 407] on button "2023" at bounding box center [583, 403] width 403 height 13
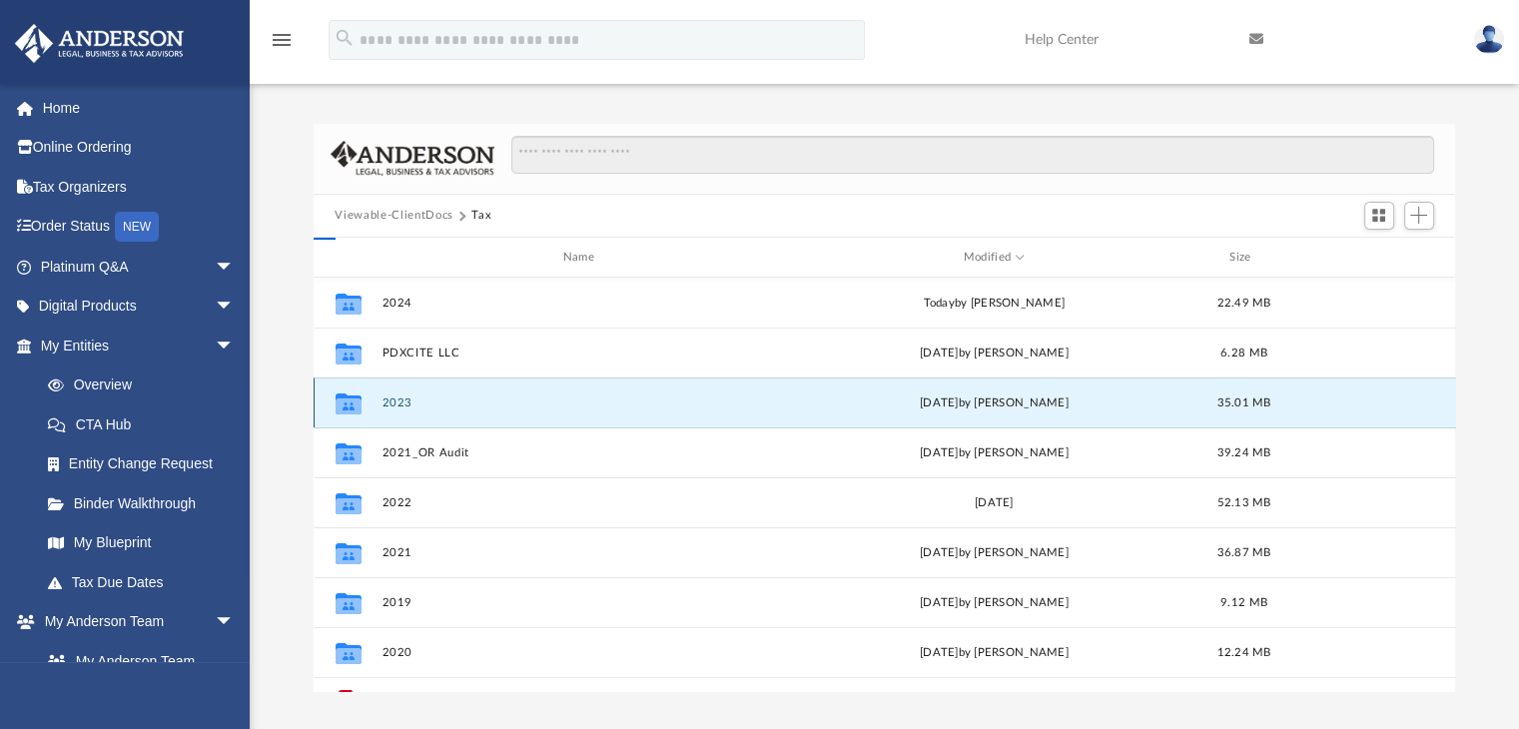
click at [406, 407] on button "2023" at bounding box center [583, 403] width 403 height 13
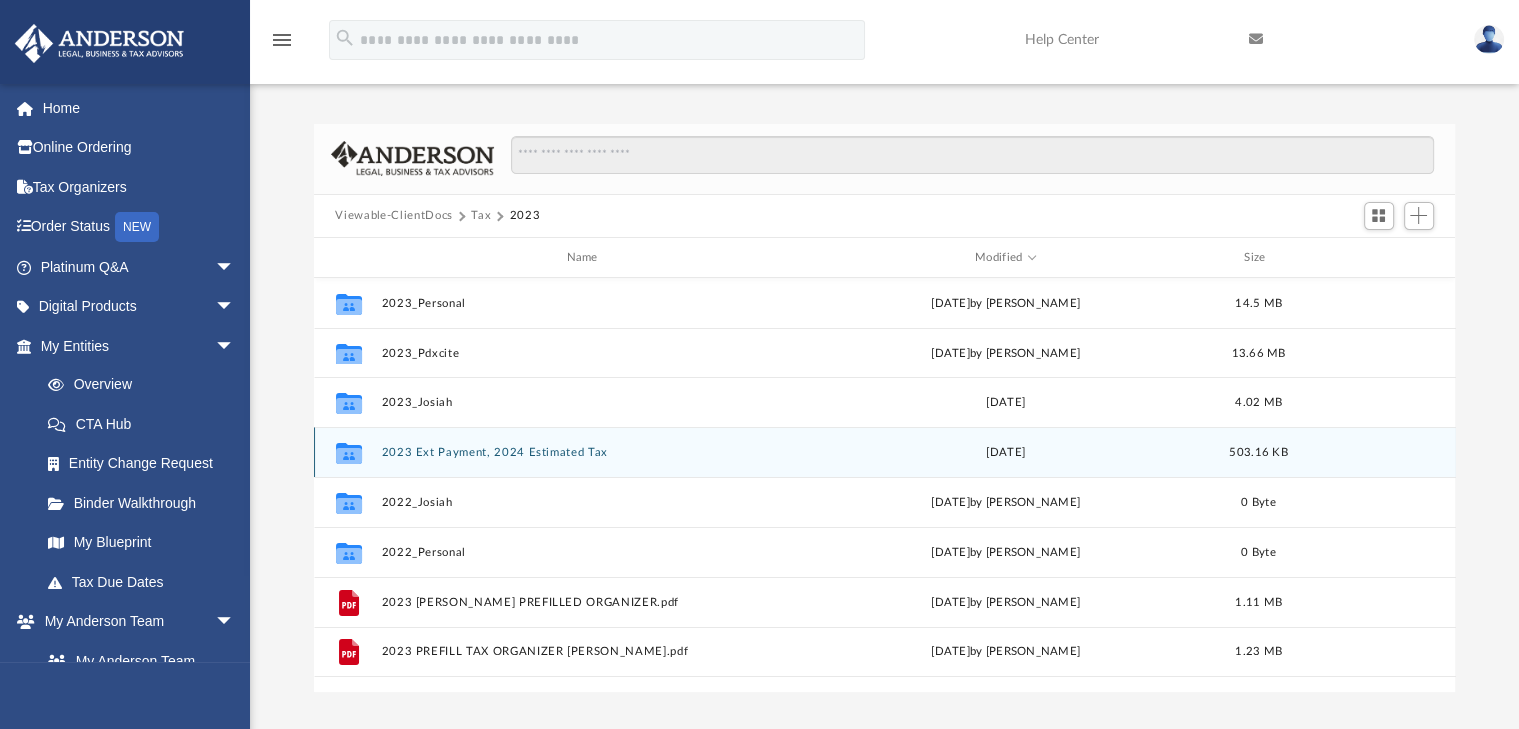
click at [543, 459] on button "2023 Ext Payment, 2024 Estimated Tax" at bounding box center [587, 452] width 410 height 13
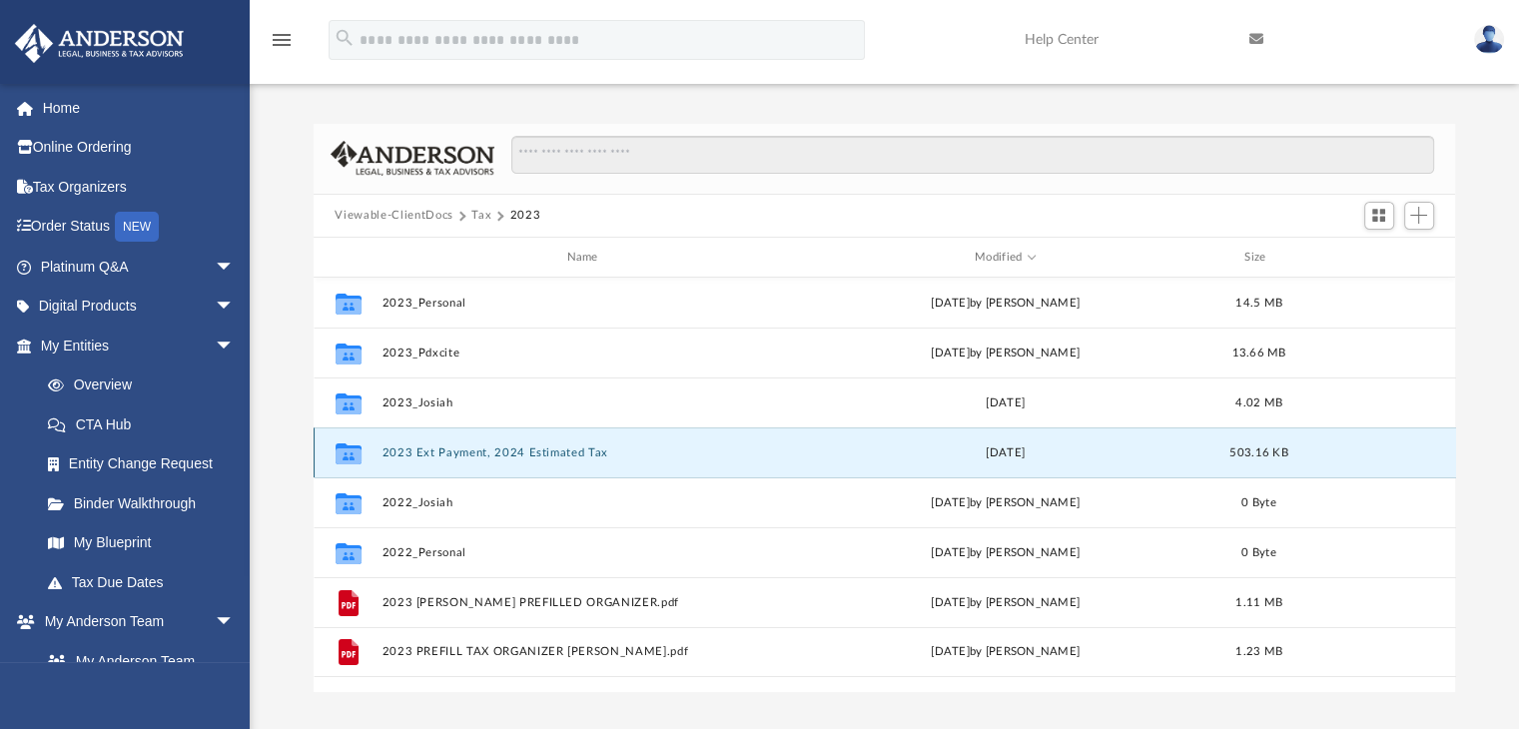
click at [543, 459] on button "2023 Ext Payment, 2024 Estimated Tax" at bounding box center [587, 452] width 410 height 13
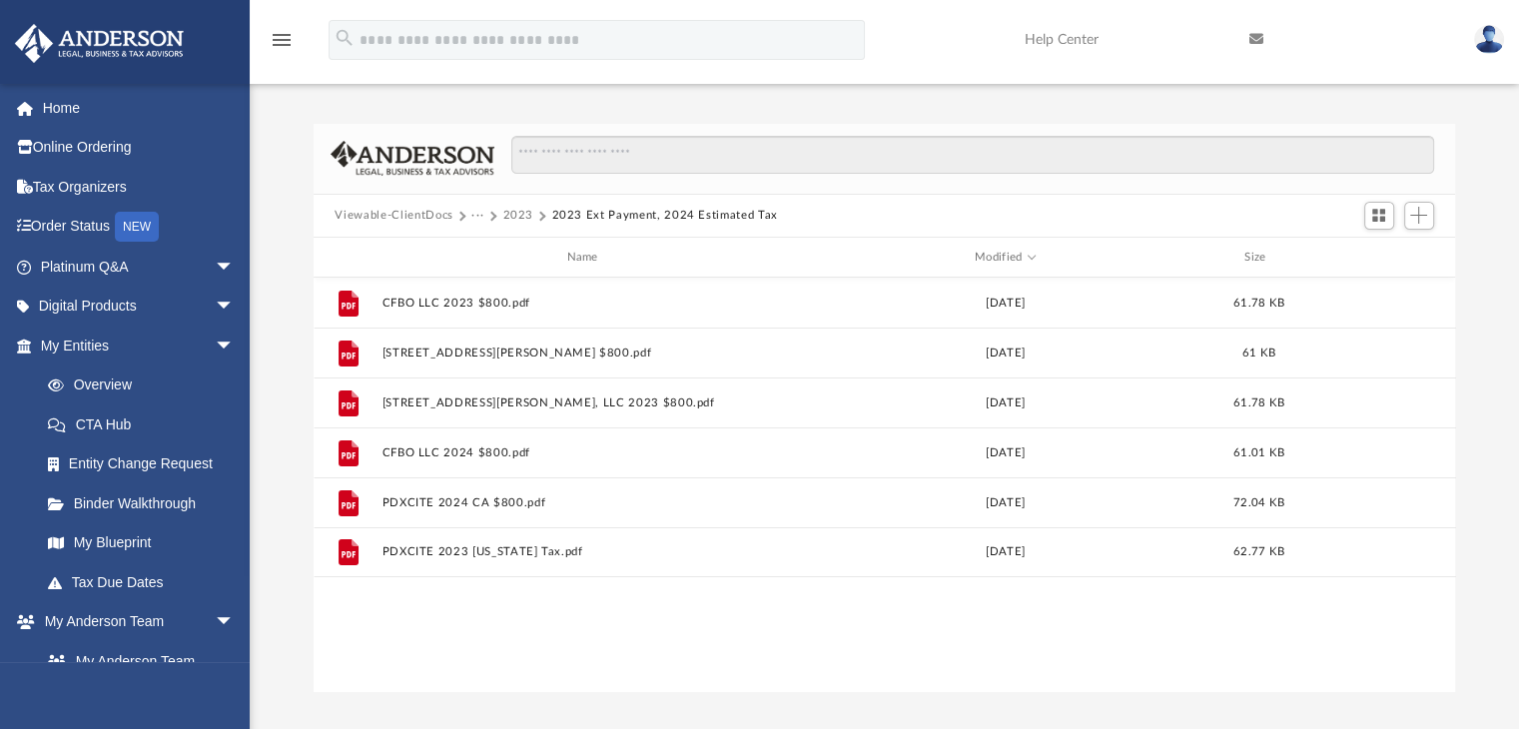
click at [505, 651] on div "File CFBO LLC 2023 $800.pdf [DATE] 61.78 KB File [STREET_ADDRESS][PERSON_NAME],…" at bounding box center [885, 485] width 1143 height 414
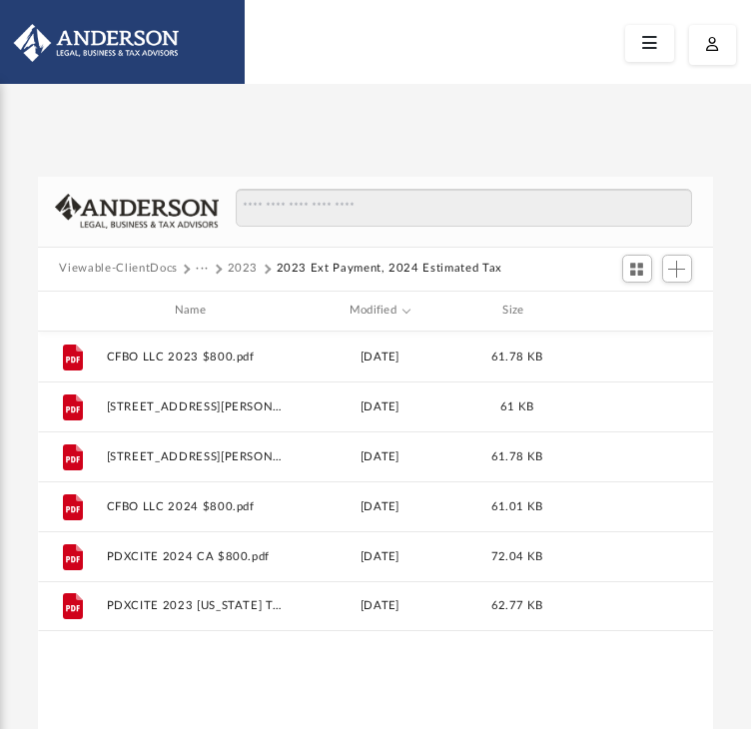
scroll to position [438, 660]
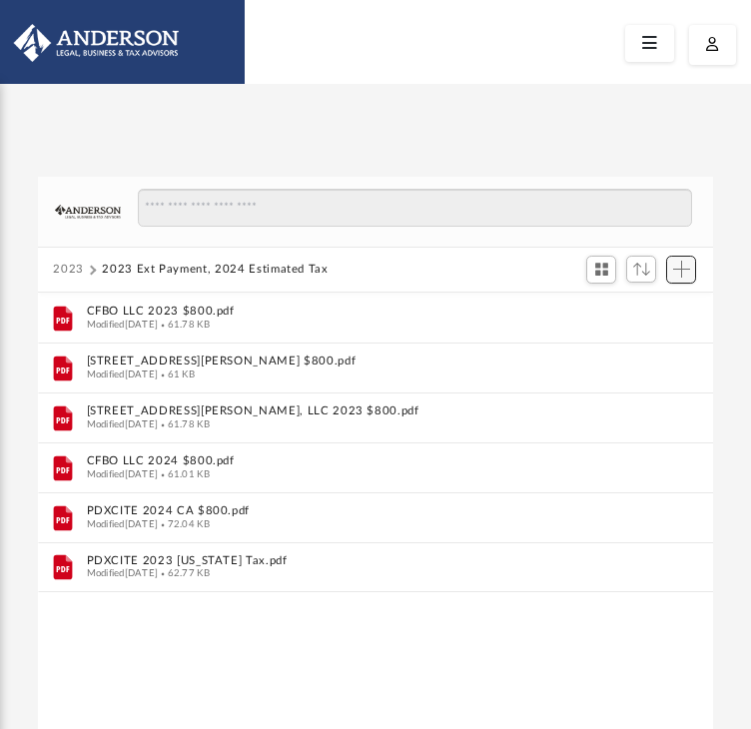
click at [684, 273] on span "Add" at bounding box center [681, 269] width 17 height 17
click at [659, 304] on li "Upload" at bounding box center [653, 309] width 64 height 21
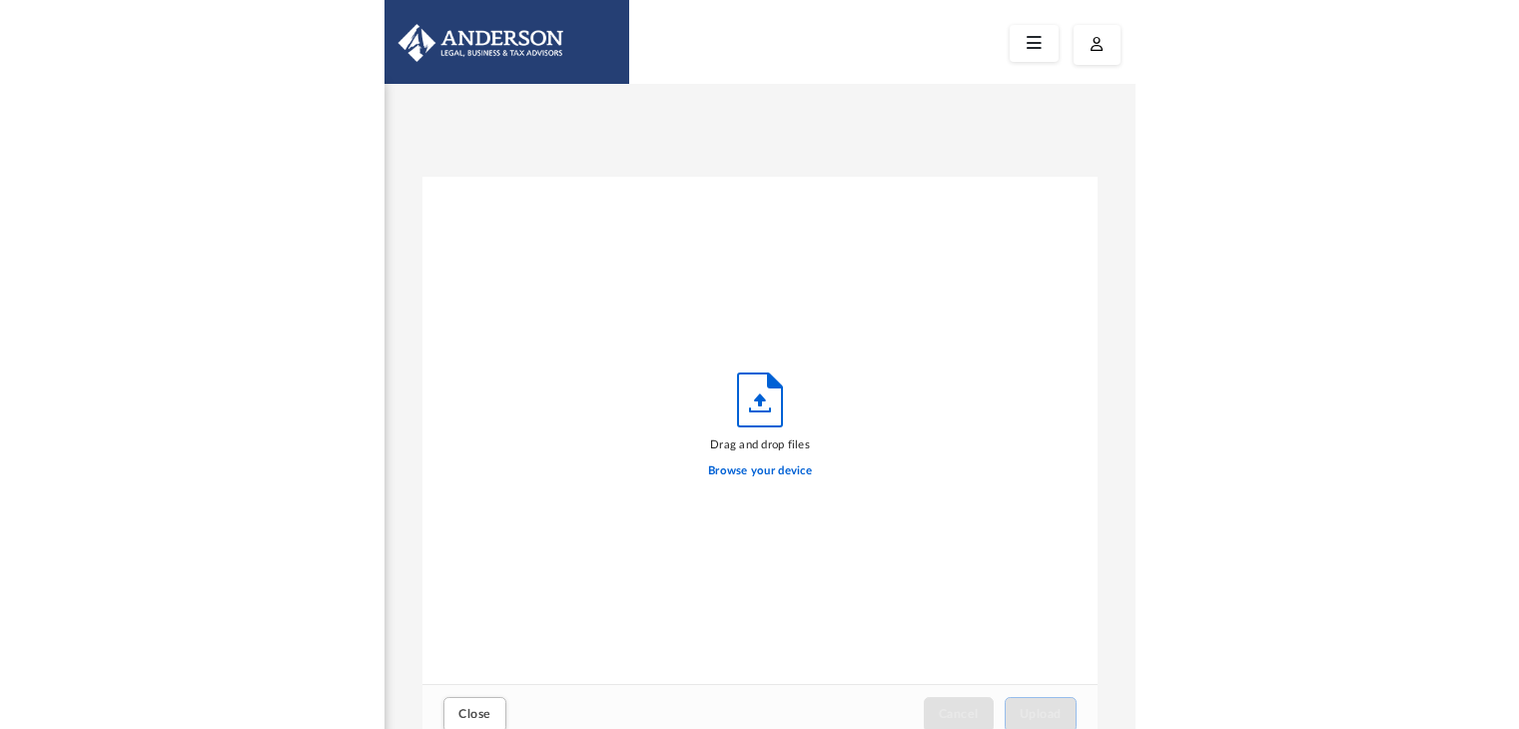
scroll to position [491, 660]
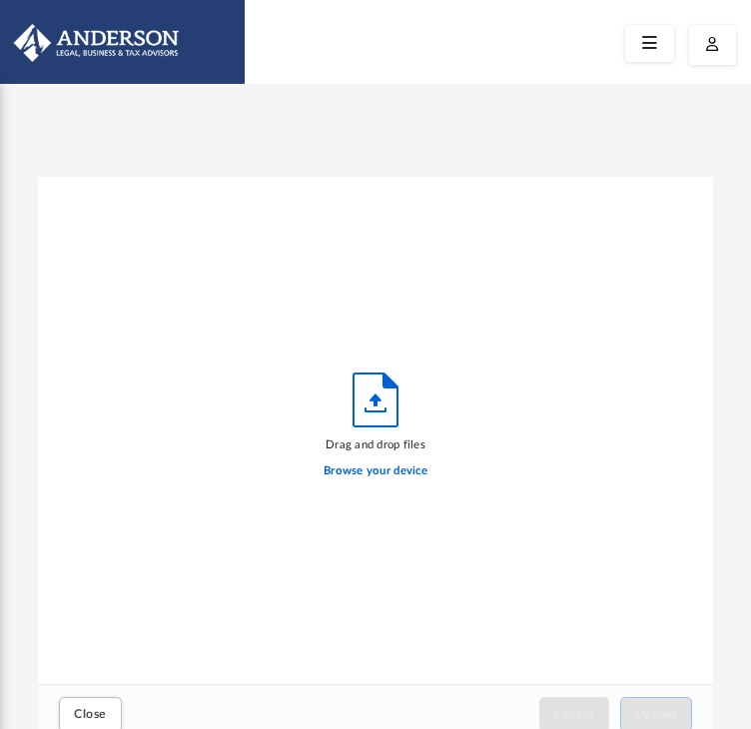
drag, startPoint x: 208, startPoint y: 560, endPoint x: 204, endPoint y: 544, distance: 16.5
click at [208, 561] on div "Drag and drop files Browse your device" at bounding box center [376, 430] width 676 height 507
click at [383, 472] on label "Browse your device" at bounding box center [376, 471] width 104 height 18
click at [0, 0] on input "Browse your device" at bounding box center [0, 0] width 0 height 0
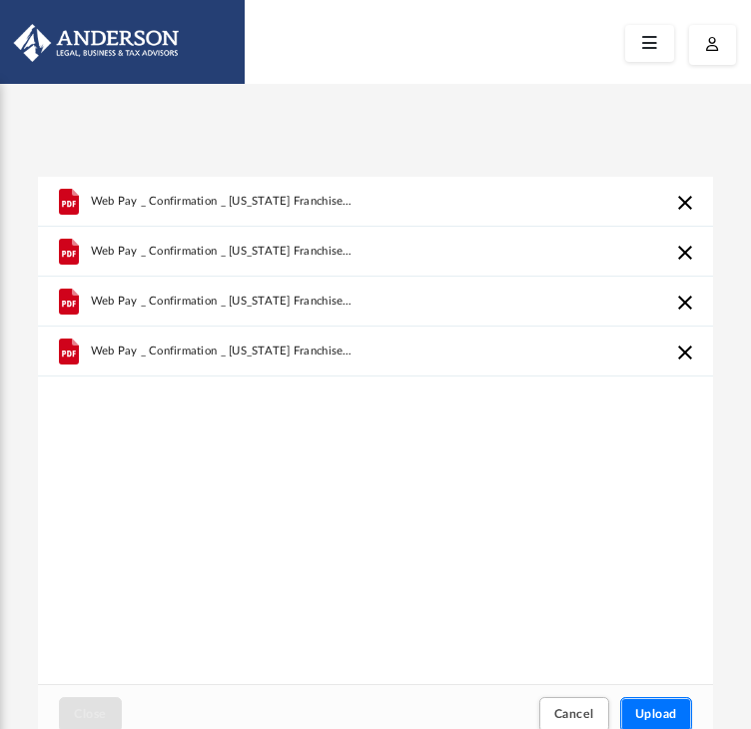
click at [647, 715] on span "Upload" at bounding box center [656, 714] width 42 height 12
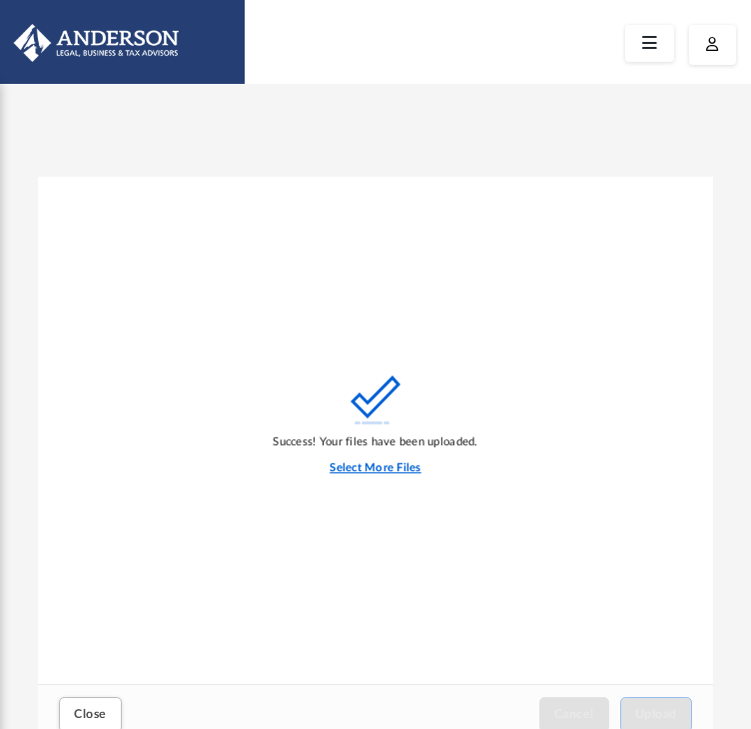
click at [412, 462] on label "Select More Files" at bounding box center [375, 468] width 91 height 18
click at [0, 0] on input "Select More Files" at bounding box center [0, 0] width 0 height 0
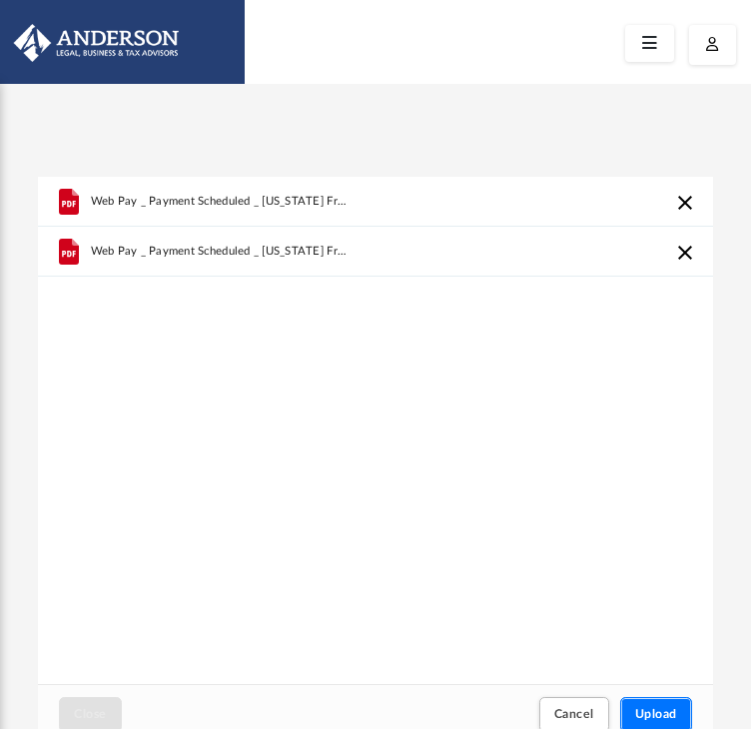
click at [661, 719] on span "Upload" at bounding box center [656, 714] width 42 height 12
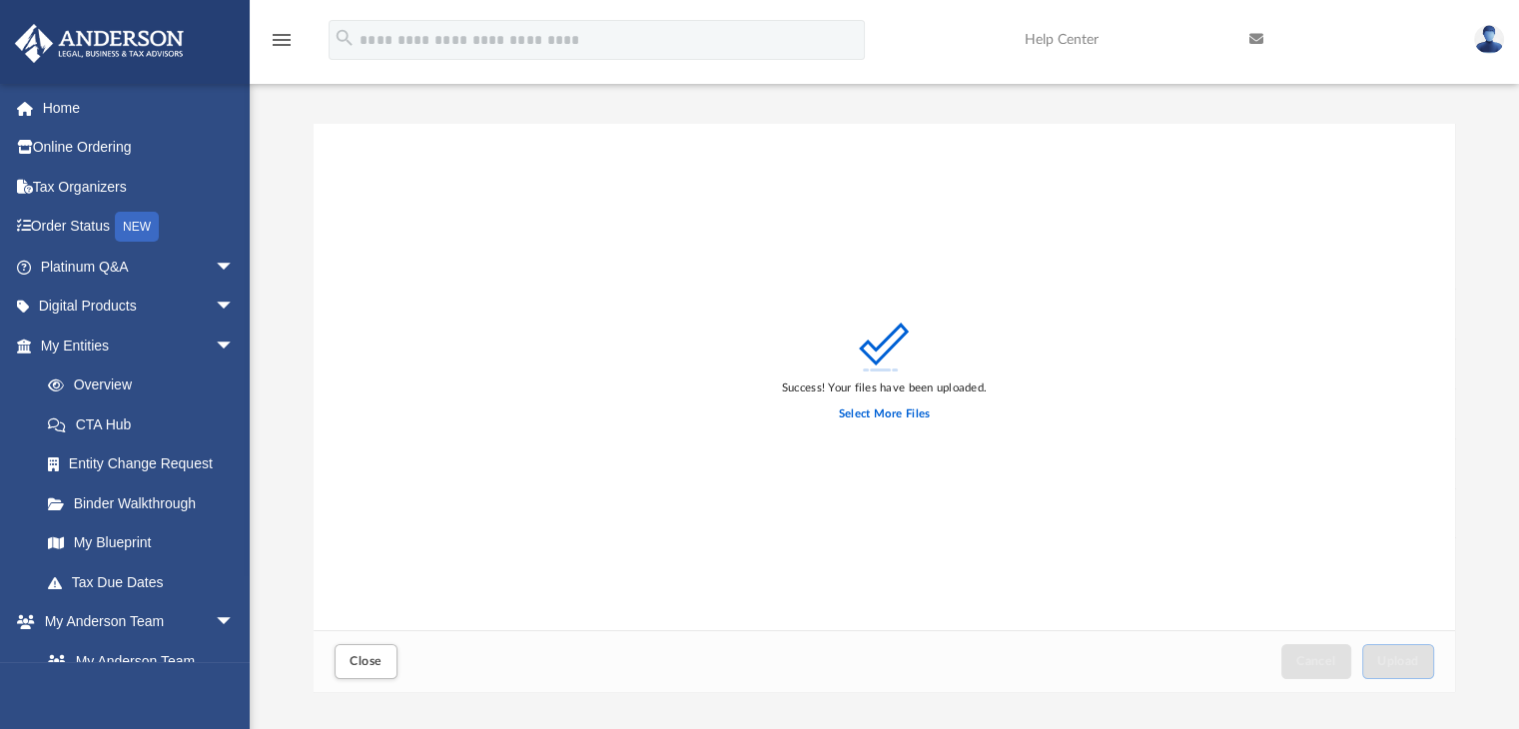
scroll to position [491, 1127]
drag, startPoint x: 354, startPoint y: 674, endPoint x: 376, endPoint y: 665, distance: 23.7
click at [354, 674] on button "Close" at bounding box center [366, 661] width 62 height 35
